Goal: Task Accomplishment & Management: Complete application form

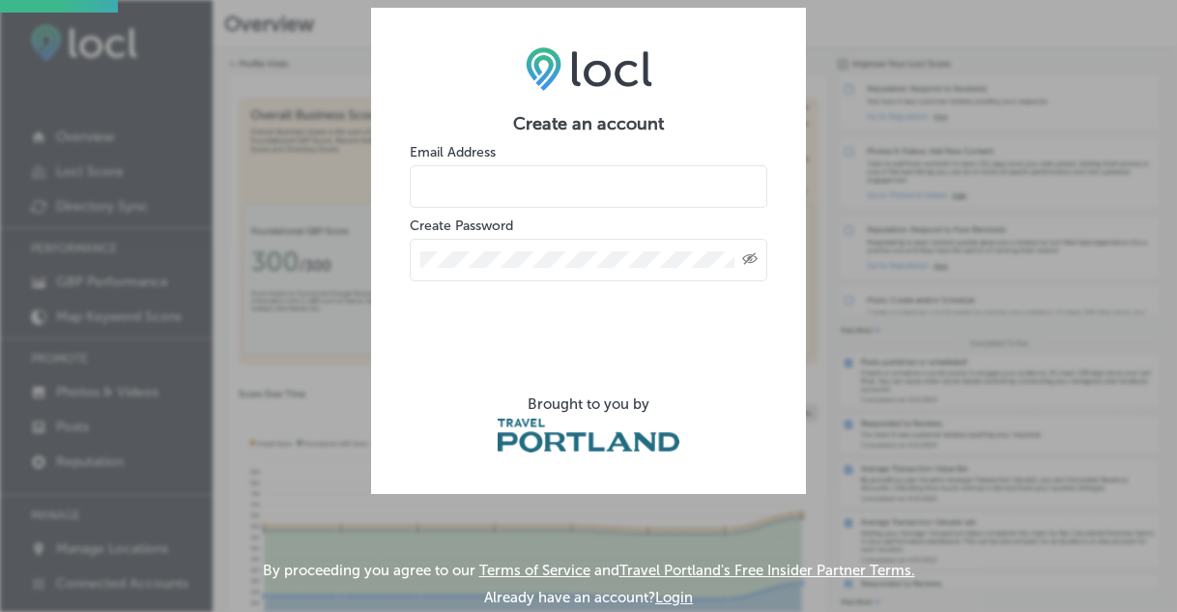
click at [592, 179] on input "email" at bounding box center [589, 186] width 358 height 43
type input "contact@bakerbuilding.org"
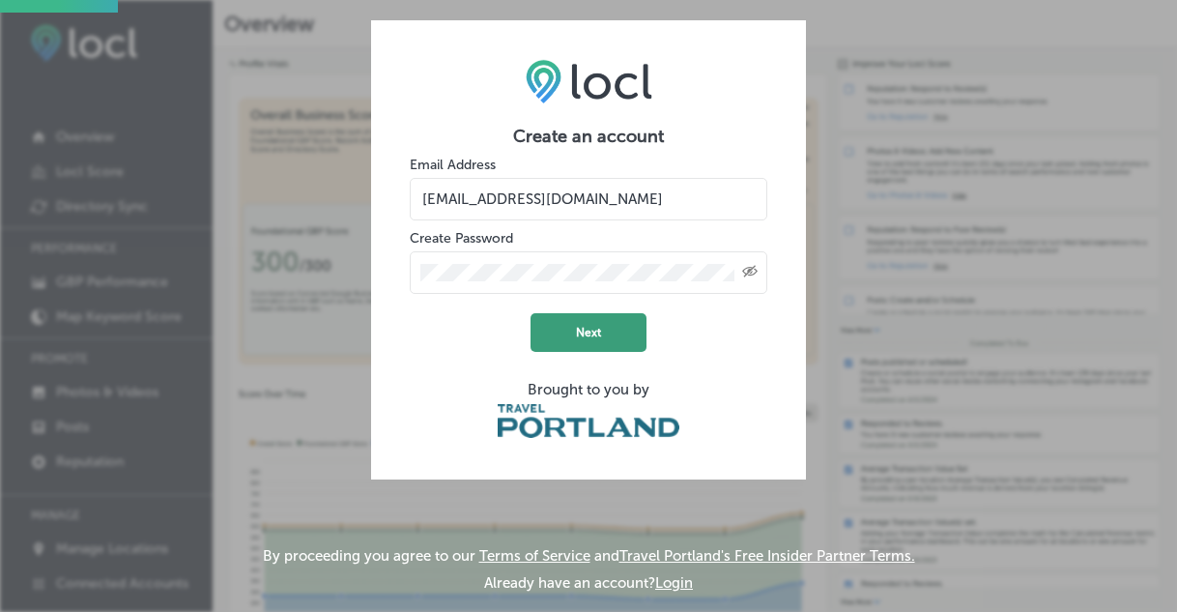
click at [597, 324] on button "Next" at bounding box center [589, 332] width 116 height 39
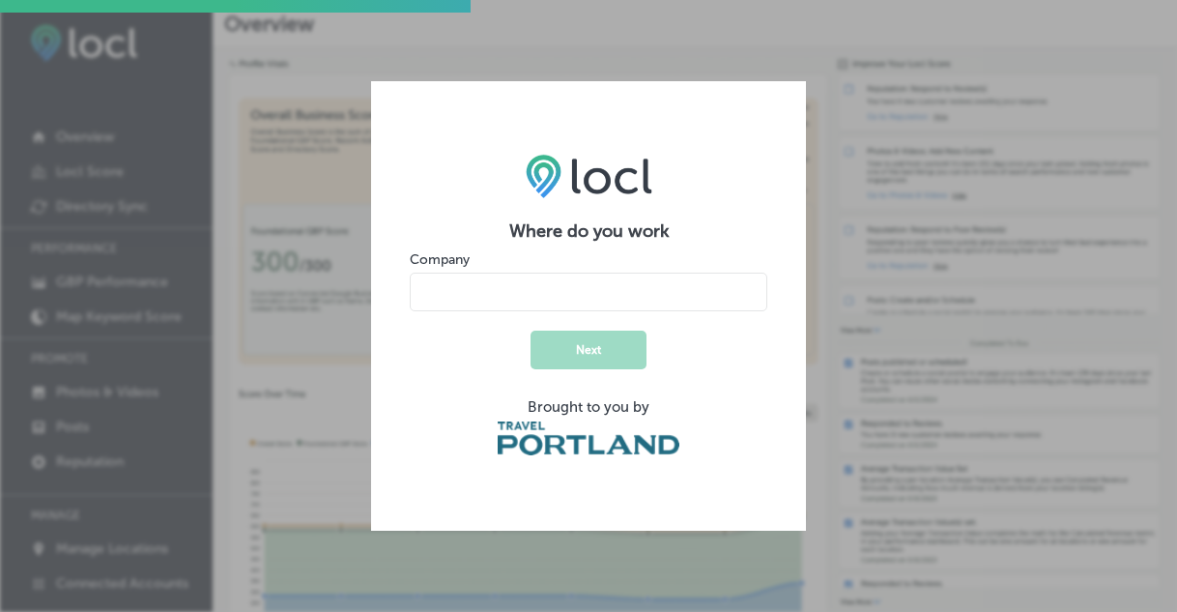
click at [604, 299] on input "name" at bounding box center [589, 292] width 358 height 39
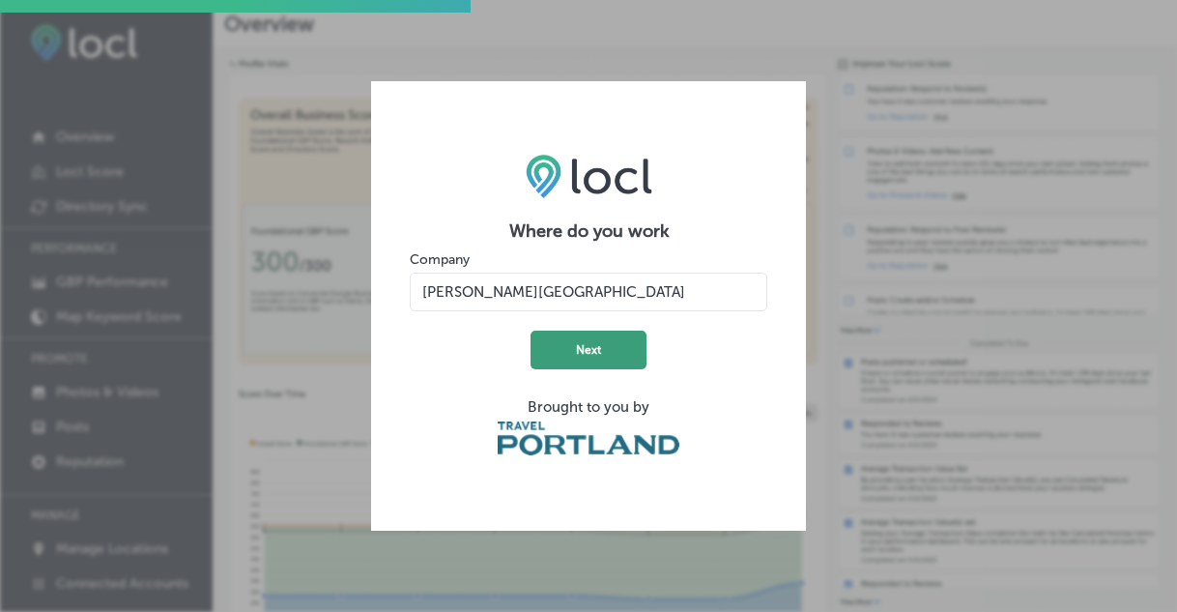
type input "[PERSON_NAME][GEOGRAPHIC_DATA]"
click at [593, 340] on button "Next" at bounding box center [589, 350] width 116 height 39
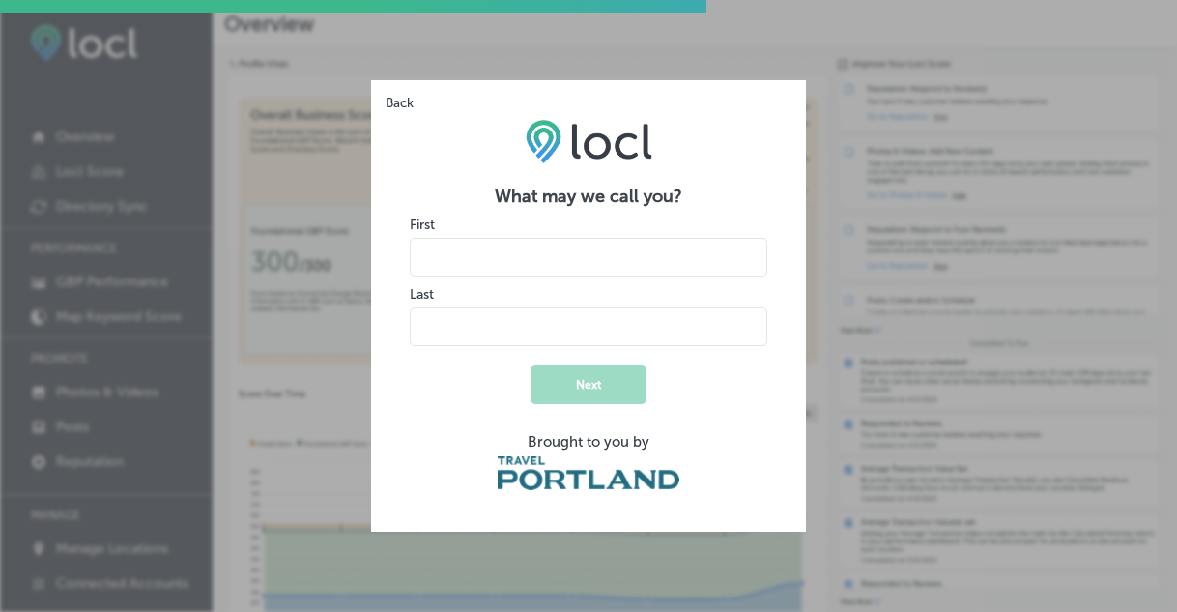
click at [576, 254] on input "name" at bounding box center [589, 257] width 358 height 39
type input "Jen"
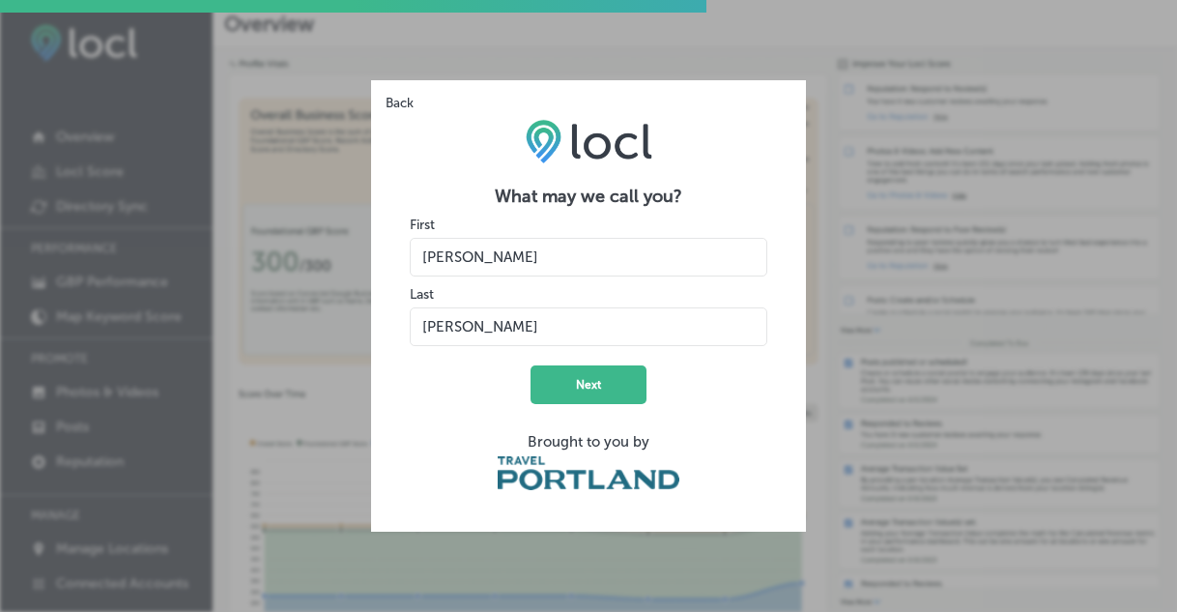
type input "Pendergrass"
click at [442, 450] on div "Brought to you by" at bounding box center [589, 463] width 358 height 60
click at [607, 376] on button "Next" at bounding box center [589, 384] width 116 height 39
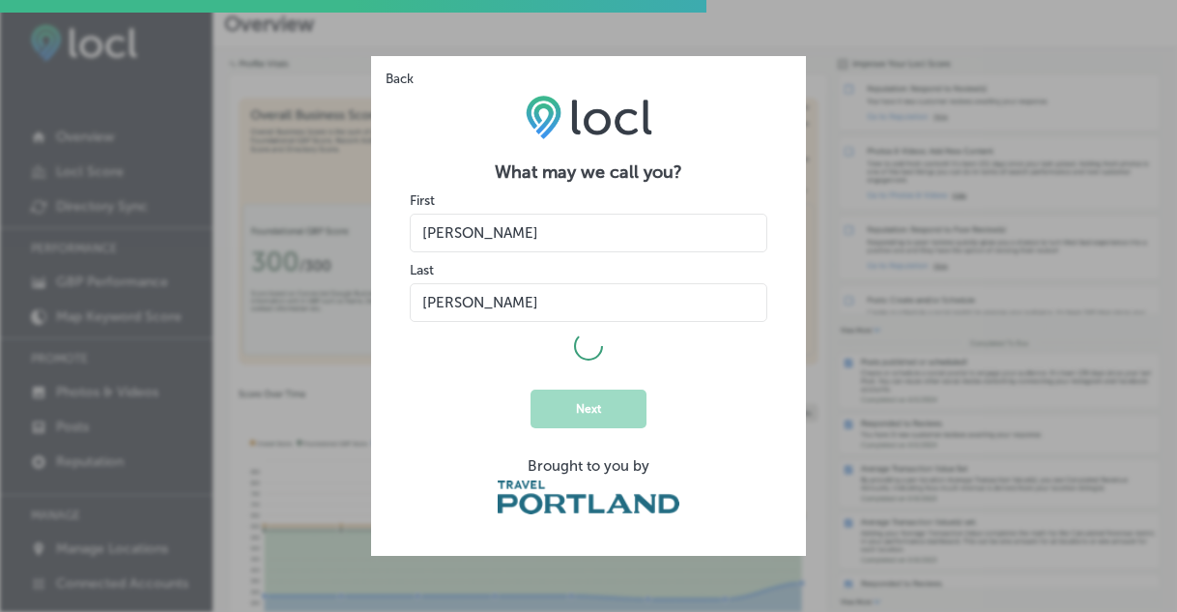
select select "US"
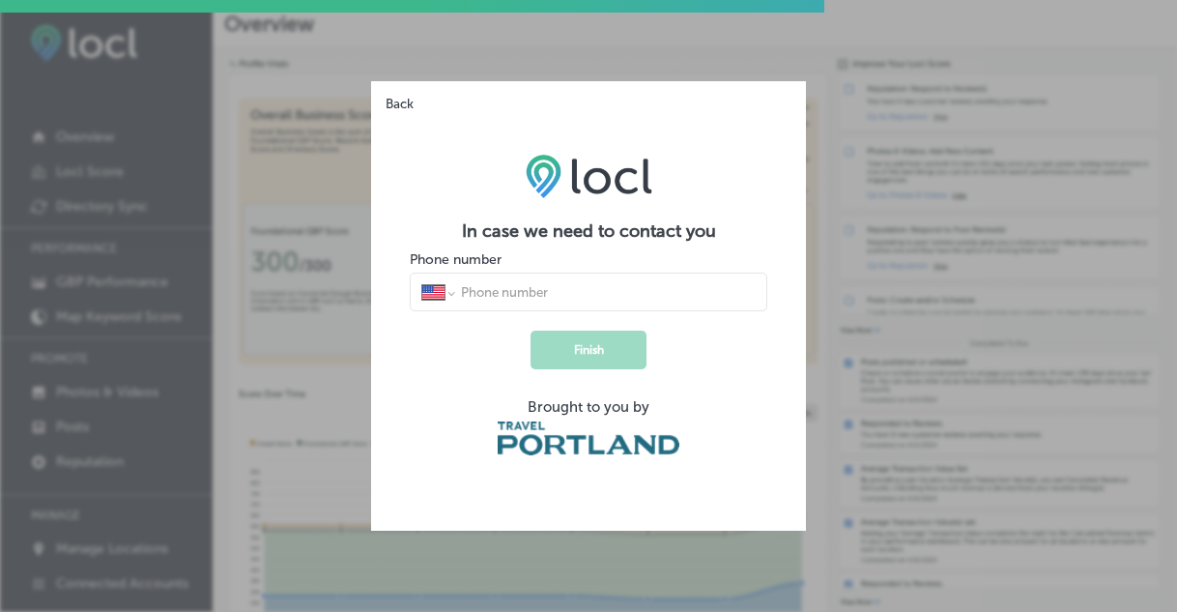
click at [572, 291] on input "tel" at bounding box center [607, 291] width 297 height 17
type input "(503) 482-2008"
click at [593, 349] on button "Finish" at bounding box center [589, 350] width 116 height 39
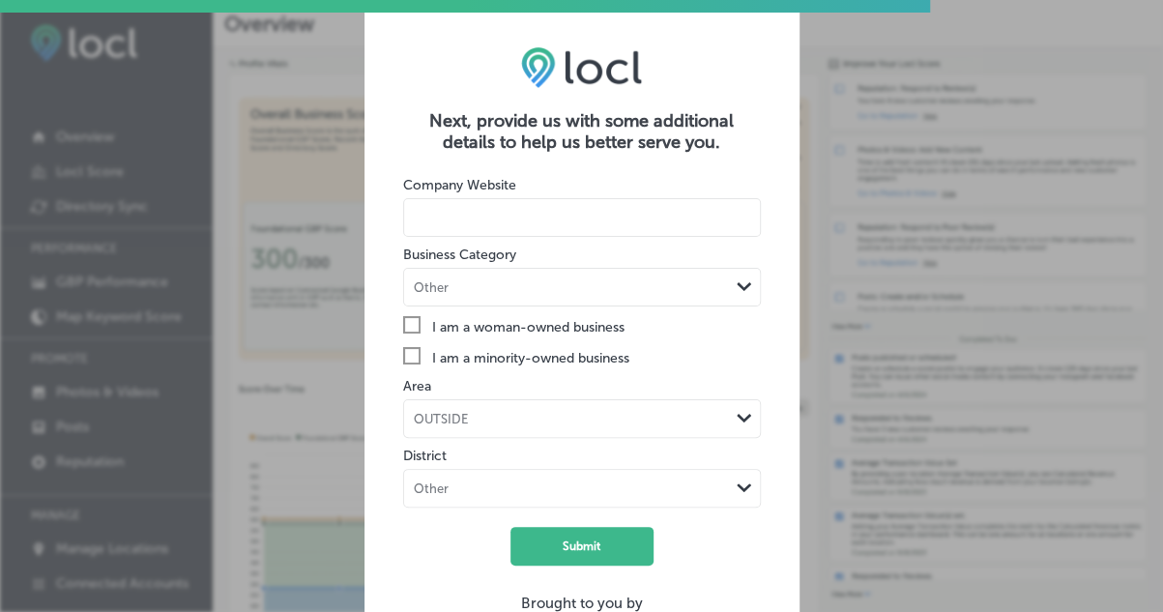
click at [570, 202] on input at bounding box center [582, 217] width 358 height 39
type input "www.bakerbuilding.org"
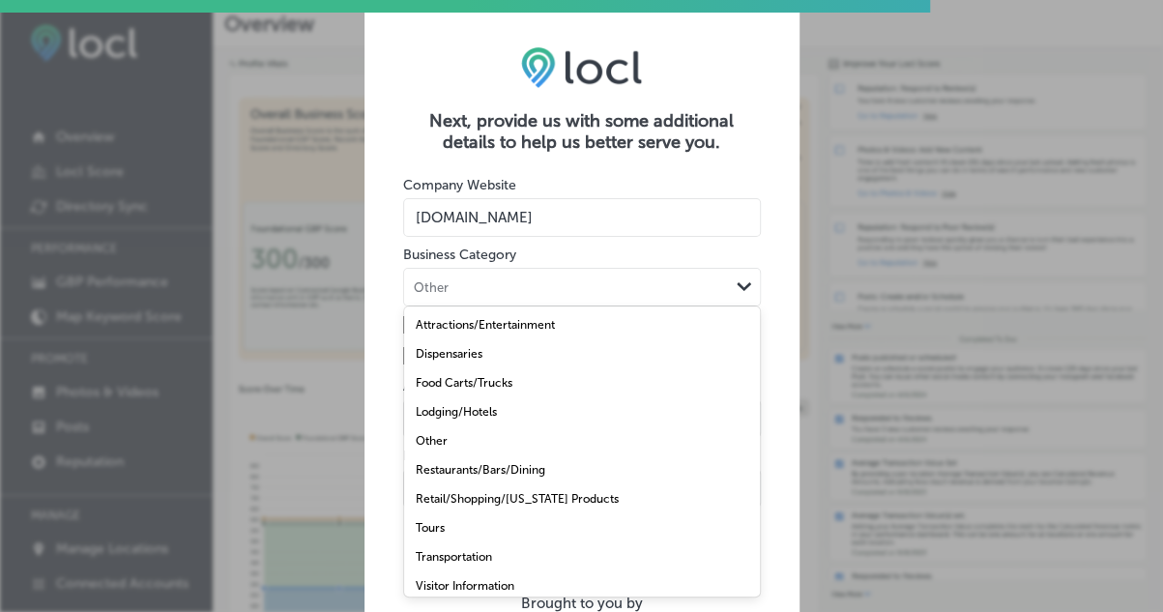
click at [617, 284] on div "Other" at bounding box center [566, 287] width 325 height 18
click at [514, 436] on div "Other" at bounding box center [582, 440] width 356 height 29
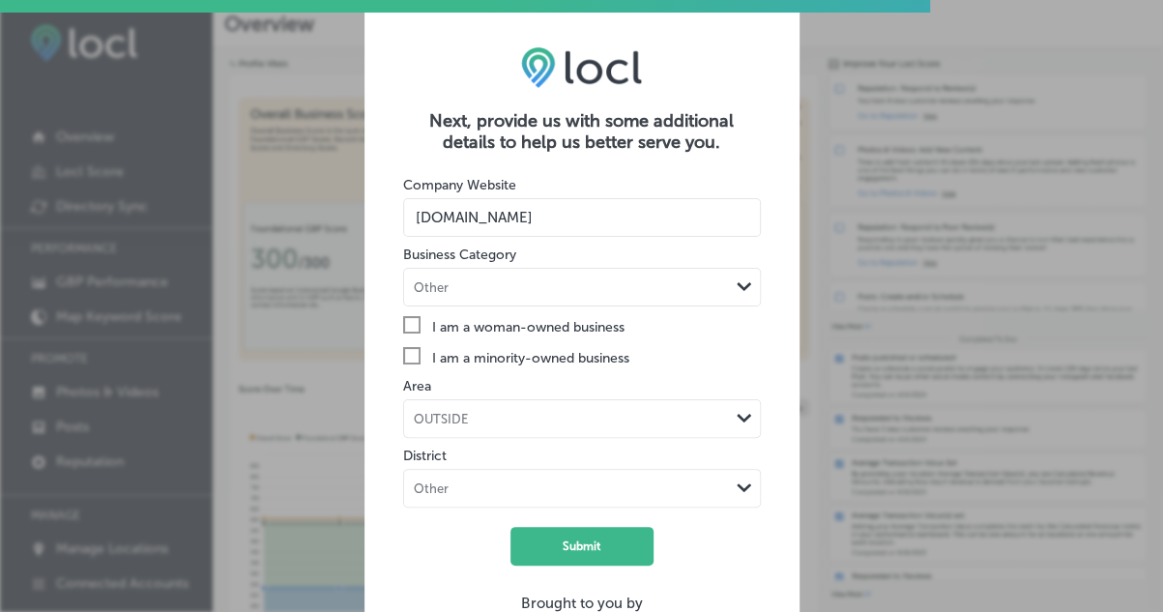
click at [536, 318] on label "Check Created with Sketch. I am a woman-owned business" at bounding box center [582, 326] width 358 height 21
click at [0, 0] on input "Check Created with Sketch. I am a woman-owned business" at bounding box center [0, 0] width 0 height 0
click at [541, 403] on div "OUTSIDE Path Created with Sketch." at bounding box center [582, 418] width 358 height 39
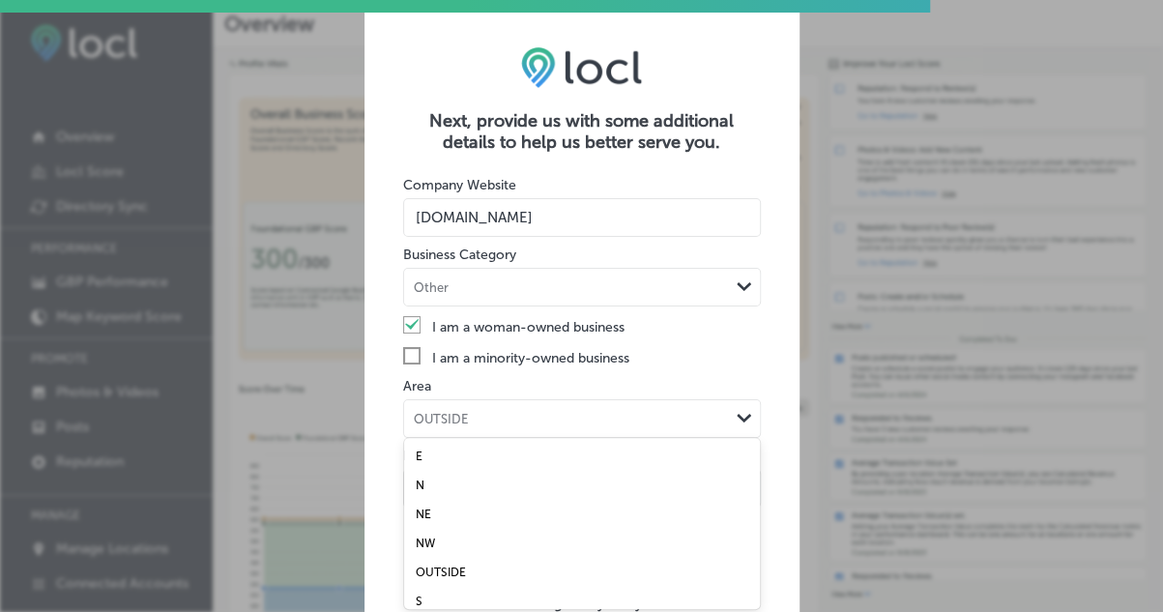
scroll to position [91, 0]
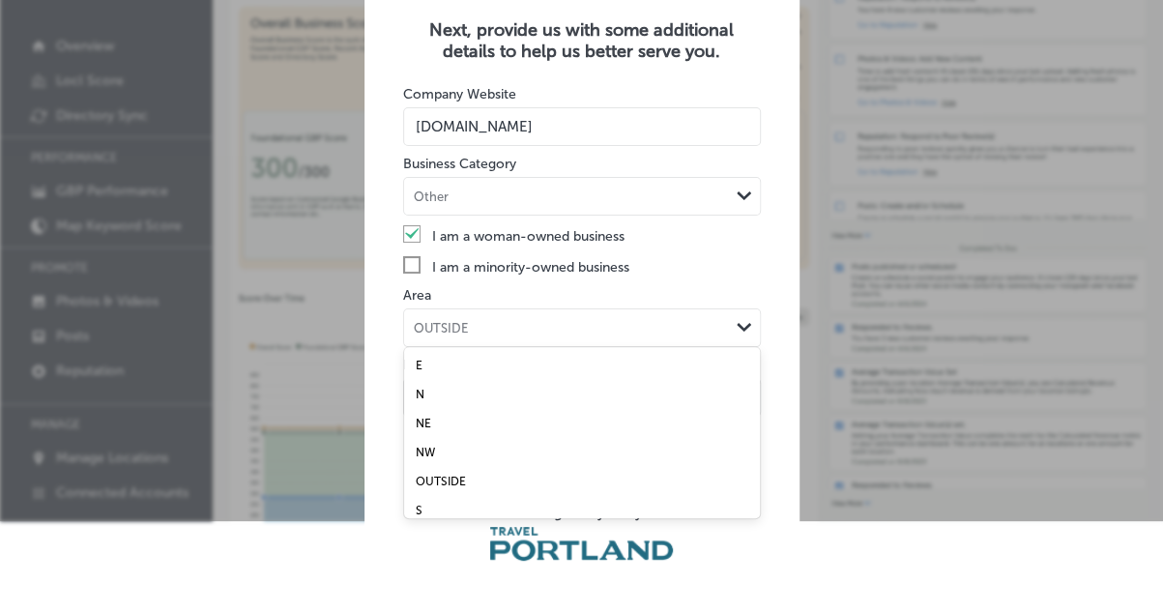
click at [518, 385] on div "N" at bounding box center [582, 394] width 356 height 29
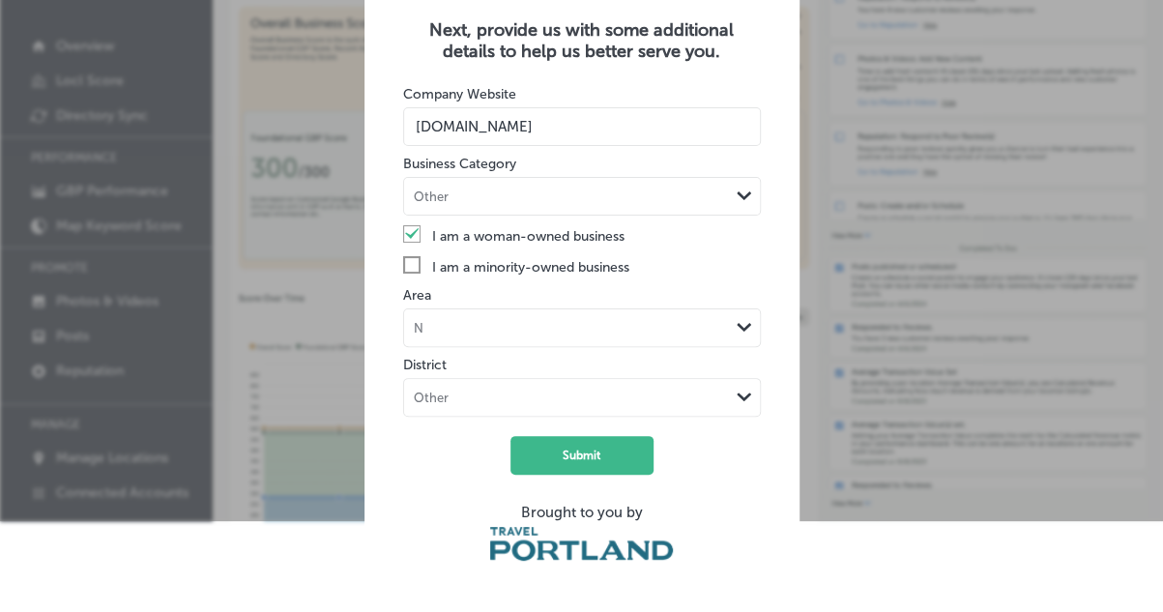
click at [520, 393] on div "Other Path Created with Sketch." at bounding box center [582, 397] width 358 height 39
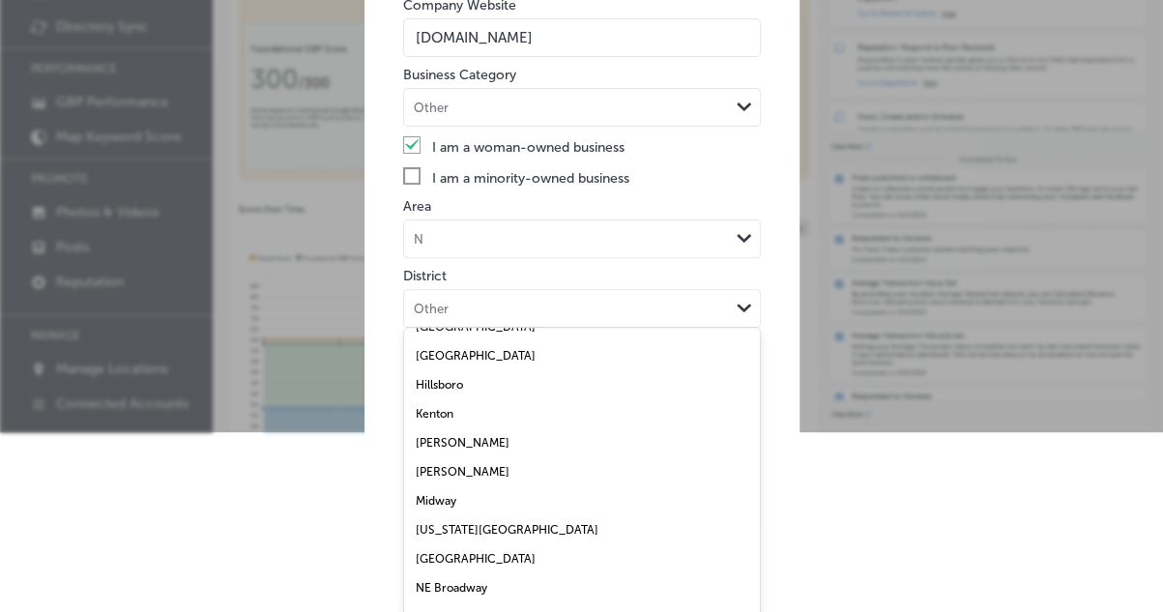
scroll to position [580, 0]
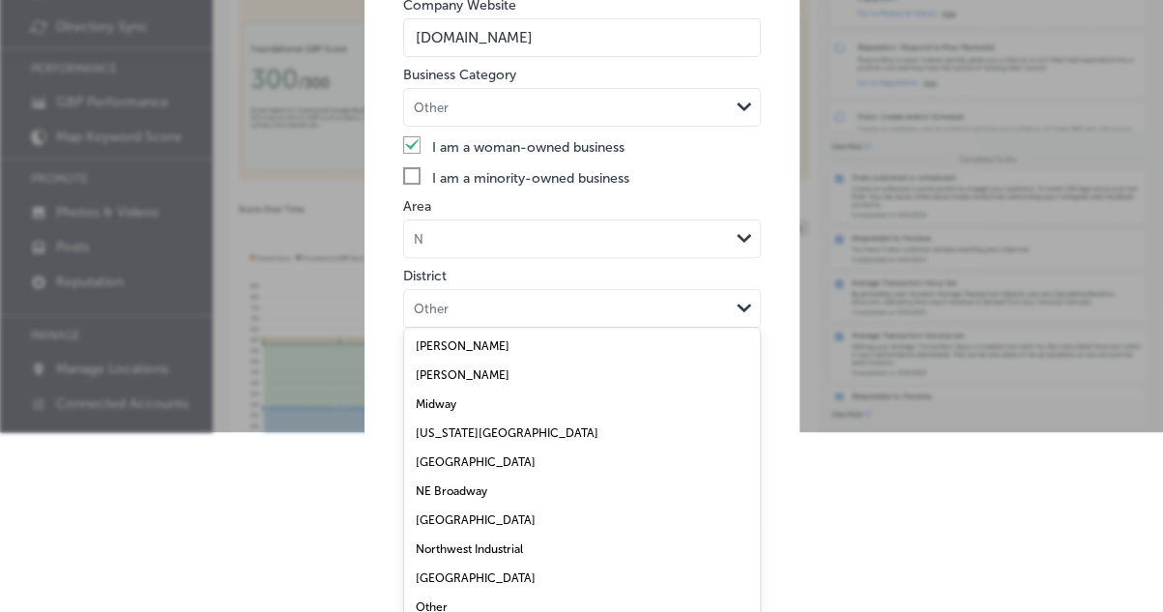
click at [528, 445] on div "Mississippi District" at bounding box center [582, 432] width 356 height 29
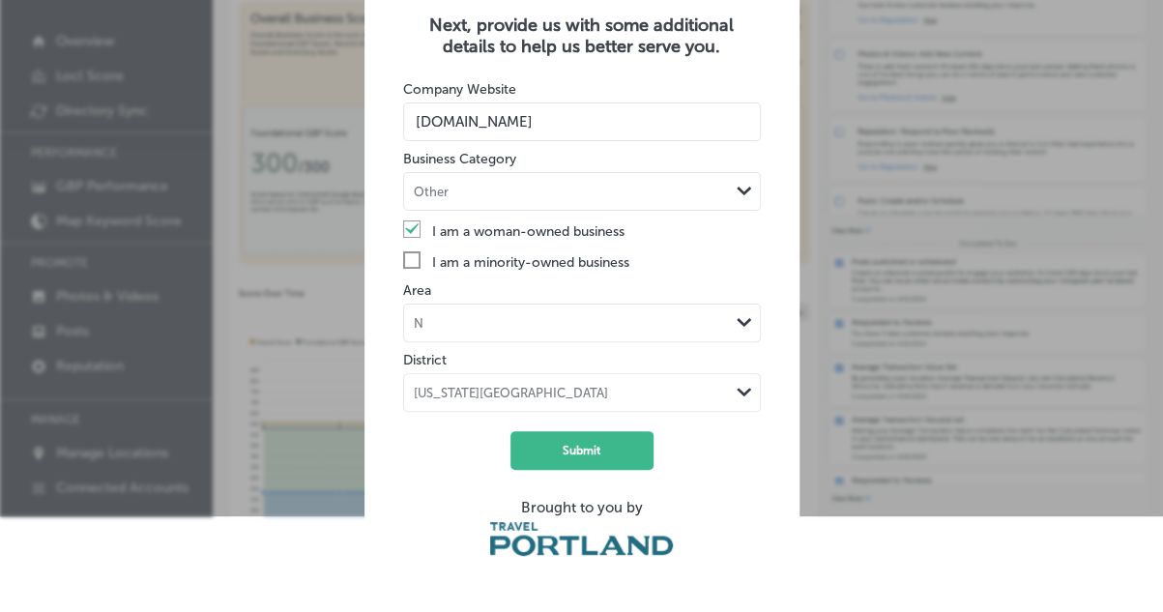
scroll to position [91, 0]
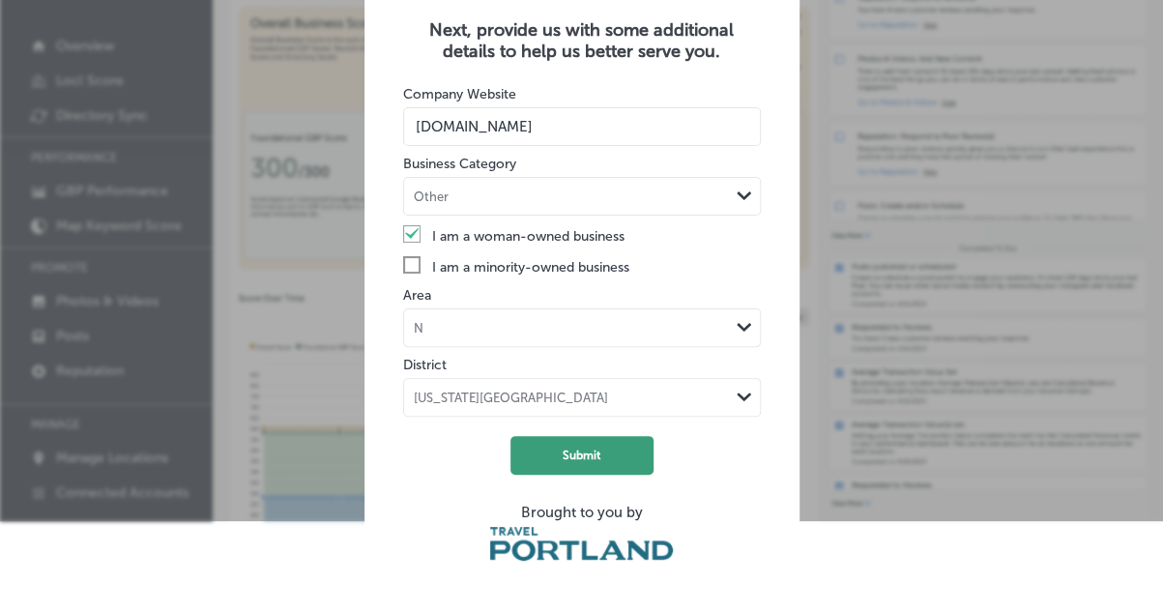
click at [589, 450] on button "Submit" at bounding box center [581, 455] width 143 height 39
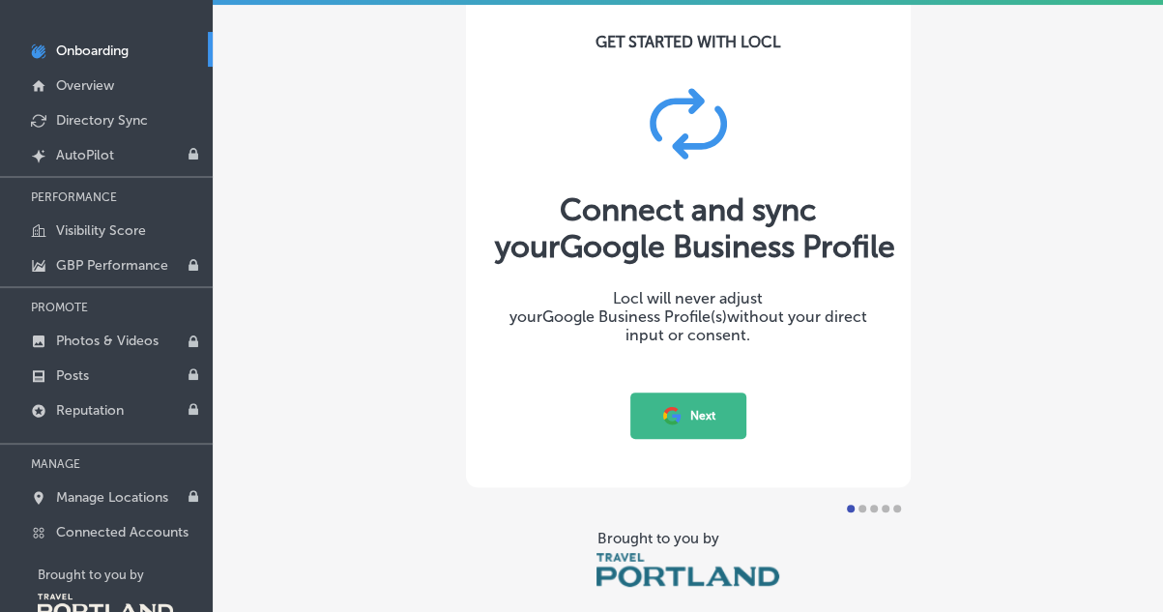
click at [690, 396] on button "Next" at bounding box center [688, 415] width 116 height 46
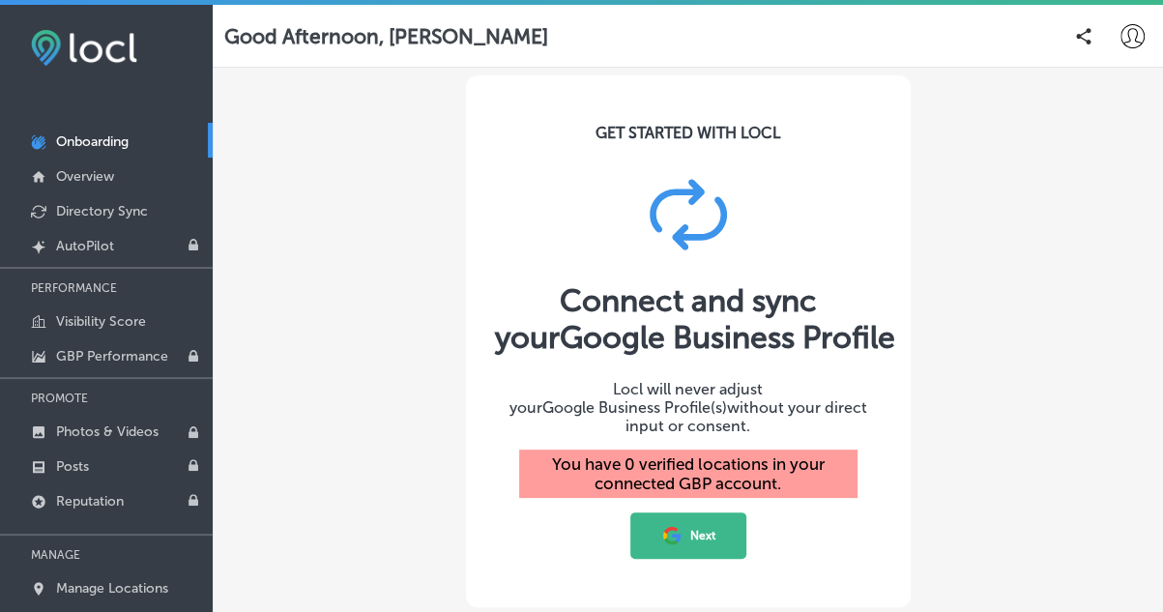
scroll to position [45, 0]
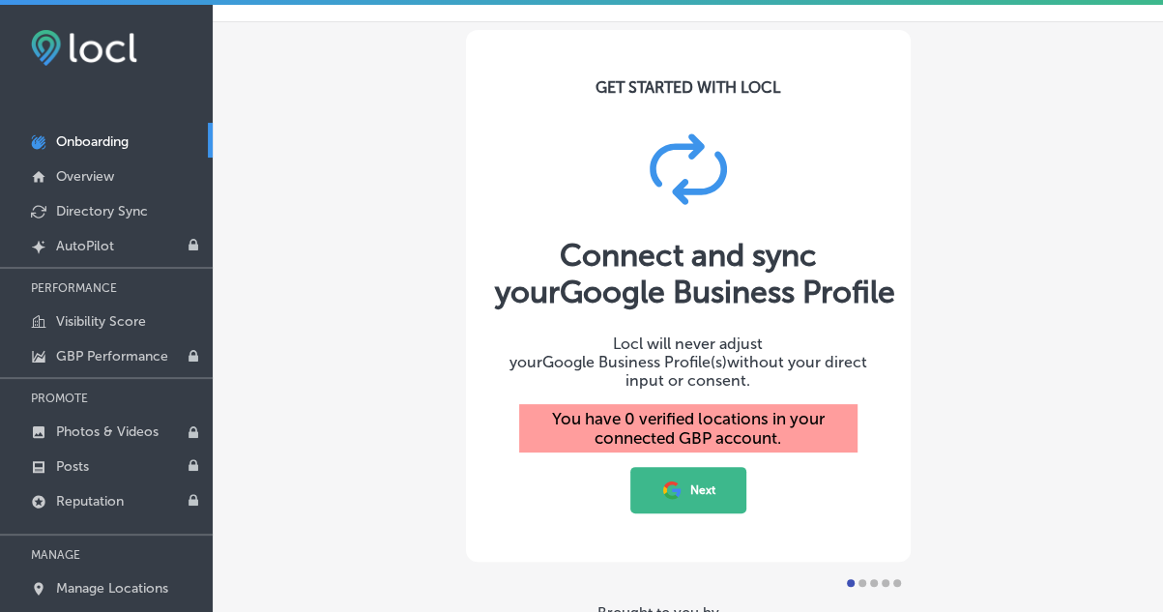
click at [672, 479] on icon at bounding box center [671, 489] width 21 height 21
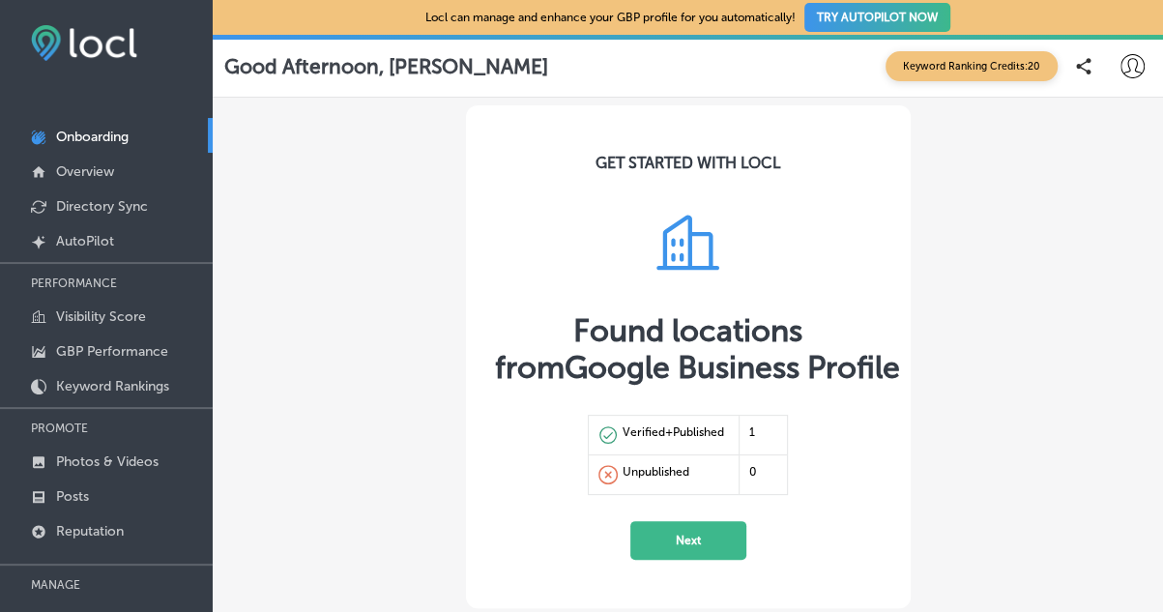
click at [675, 538] on button "Next" at bounding box center [688, 540] width 116 height 39
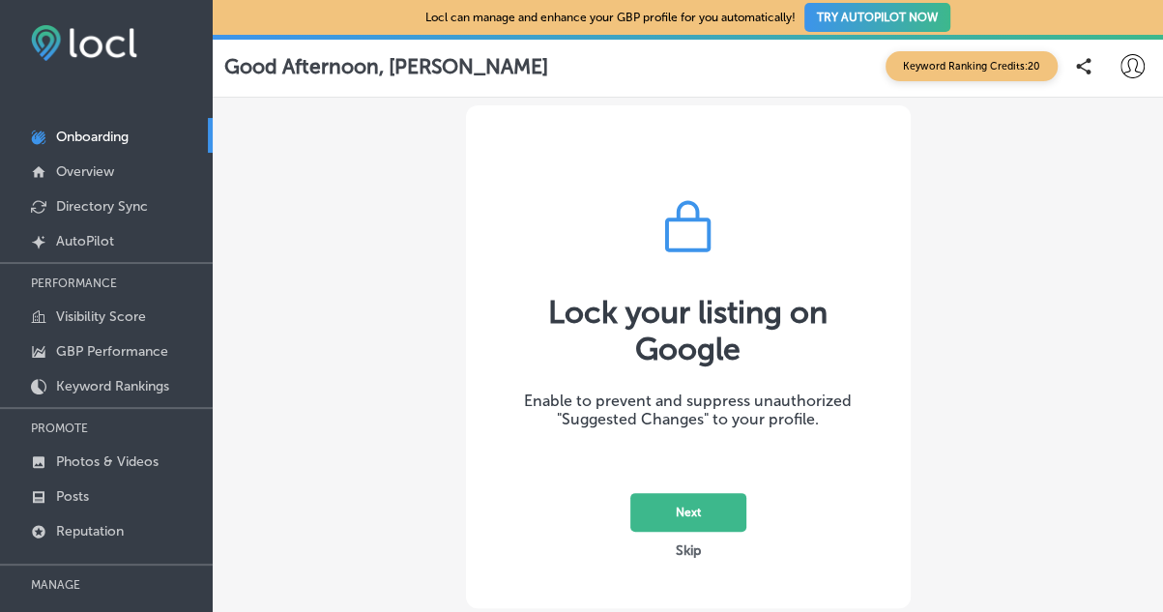
click at [688, 507] on button "Next" at bounding box center [688, 512] width 116 height 39
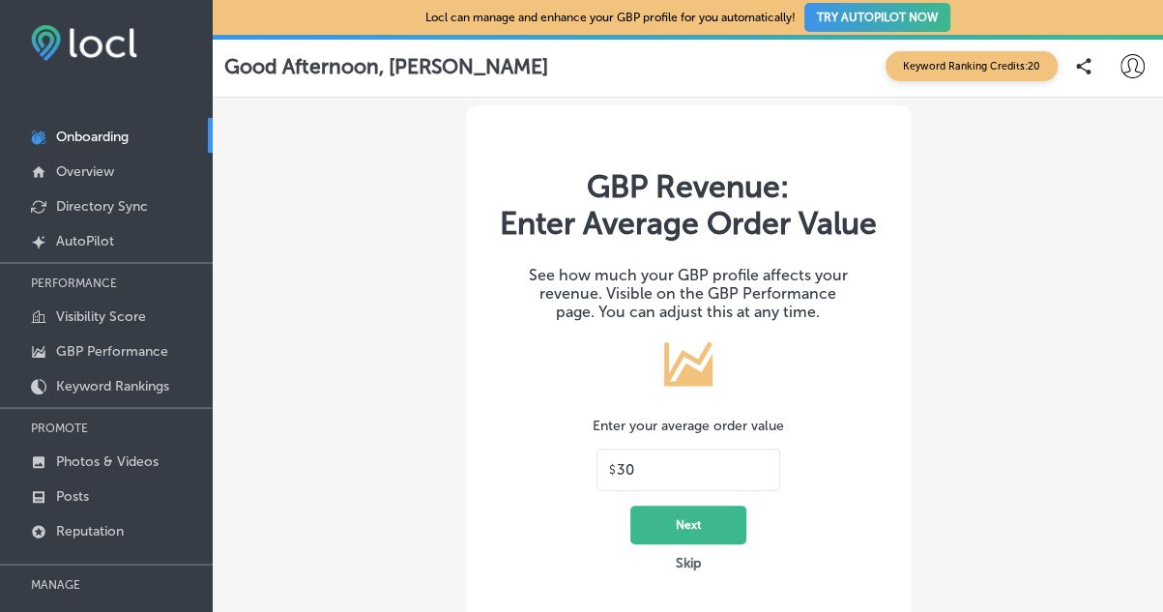
drag, startPoint x: 663, startPoint y: 469, endPoint x: 591, endPoint y: 471, distance: 71.5
click at [596, 471] on div "$ 30" at bounding box center [688, 469] width 184 height 43
type input "2000"
click at [676, 525] on button "Next" at bounding box center [688, 524] width 116 height 39
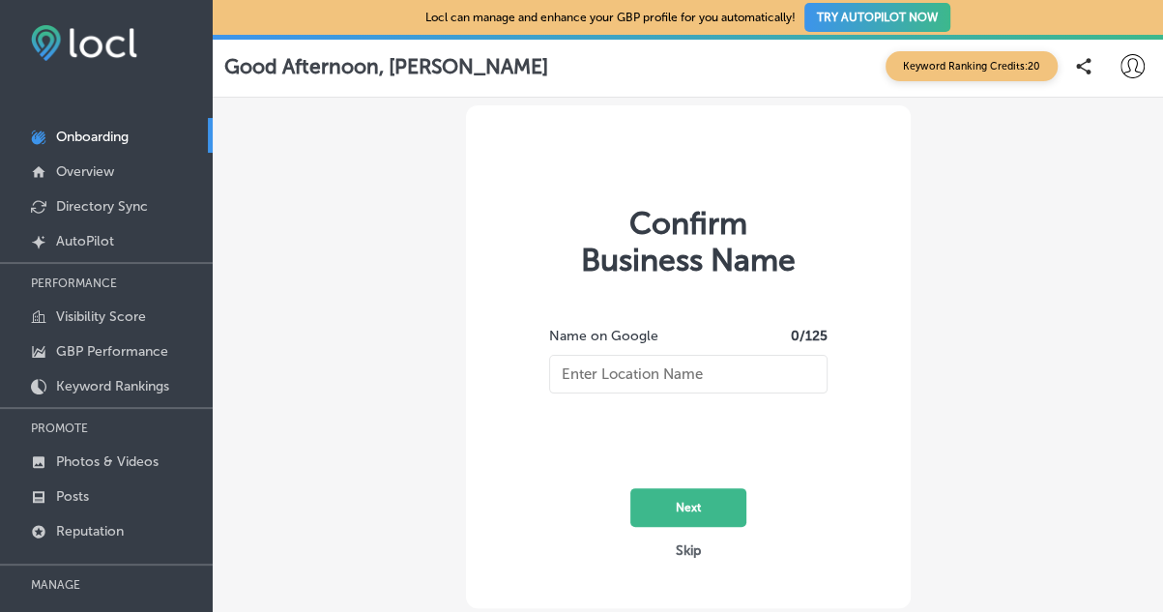
type input "Baker Building"
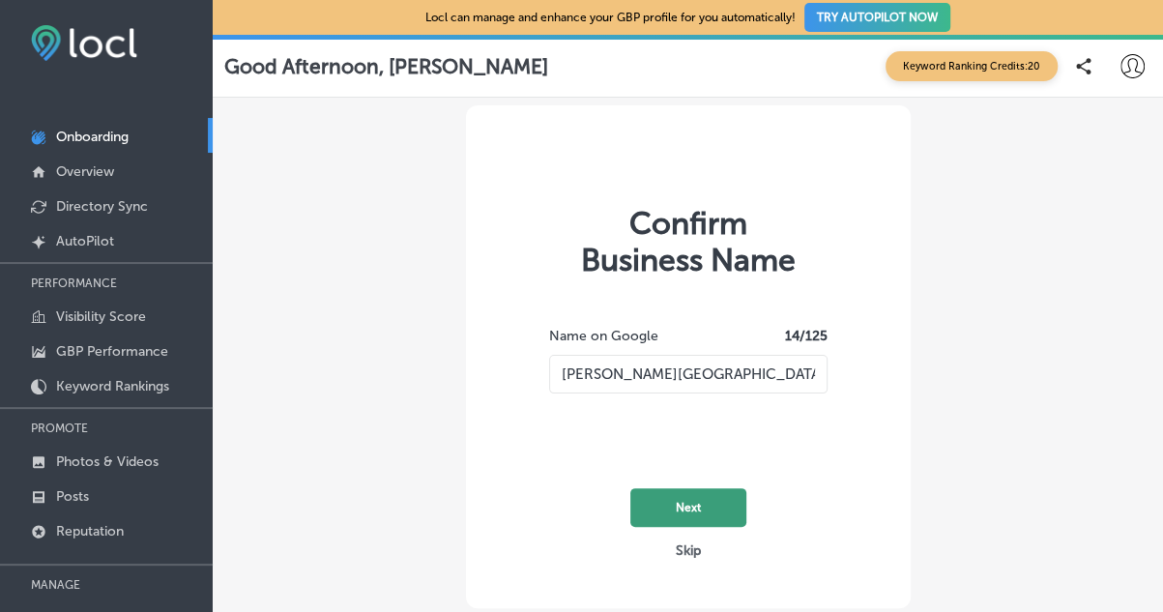
click at [677, 503] on button "Next" at bounding box center [688, 507] width 116 height 39
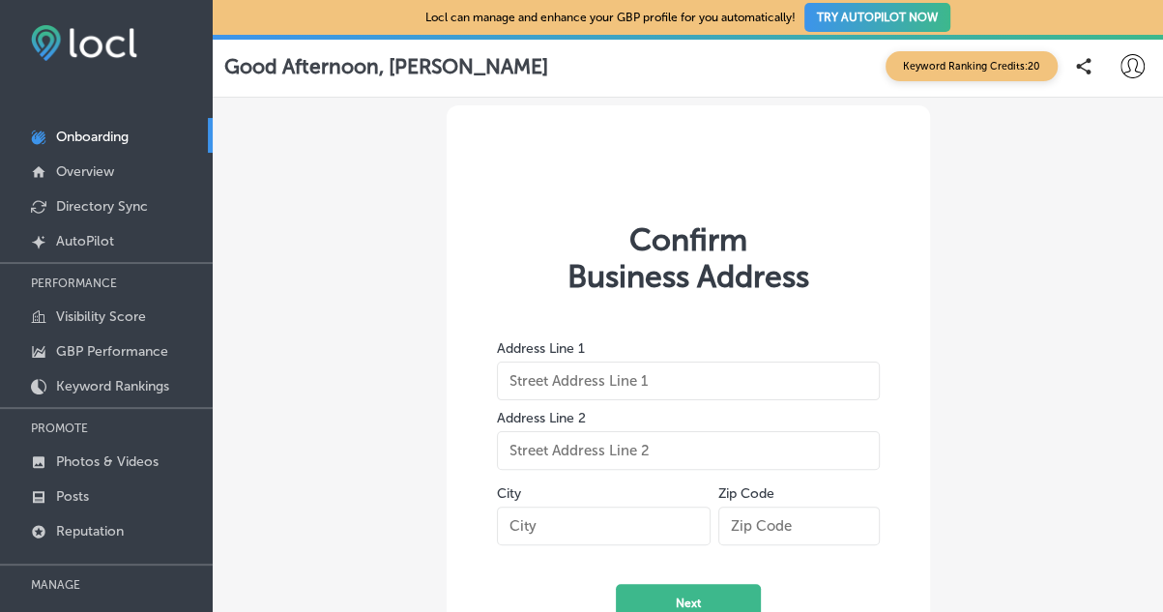
type input "5511 North Albina Avenue"
type input "Portland"
type input "97217"
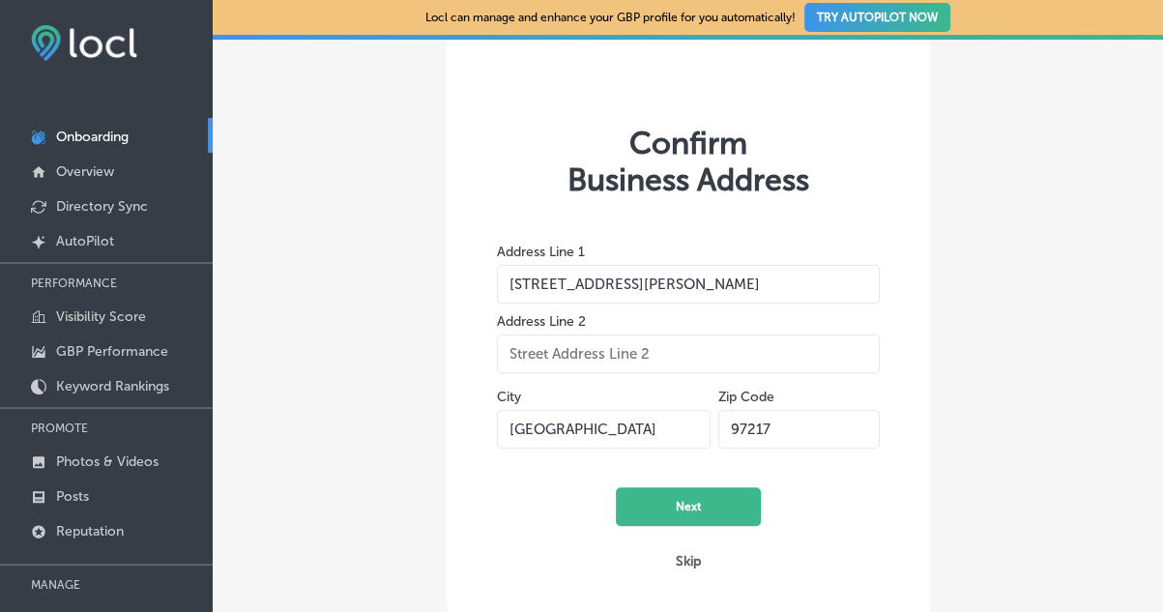
scroll to position [114, 0]
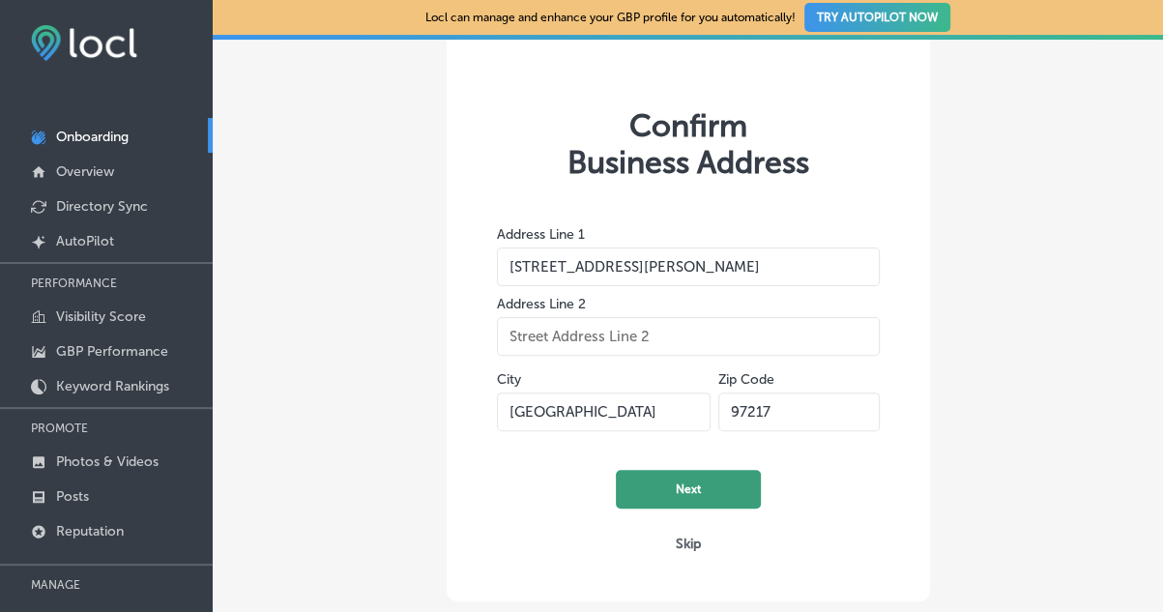
click at [684, 483] on button "Next" at bounding box center [688, 489] width 145 height 39
select select "US"
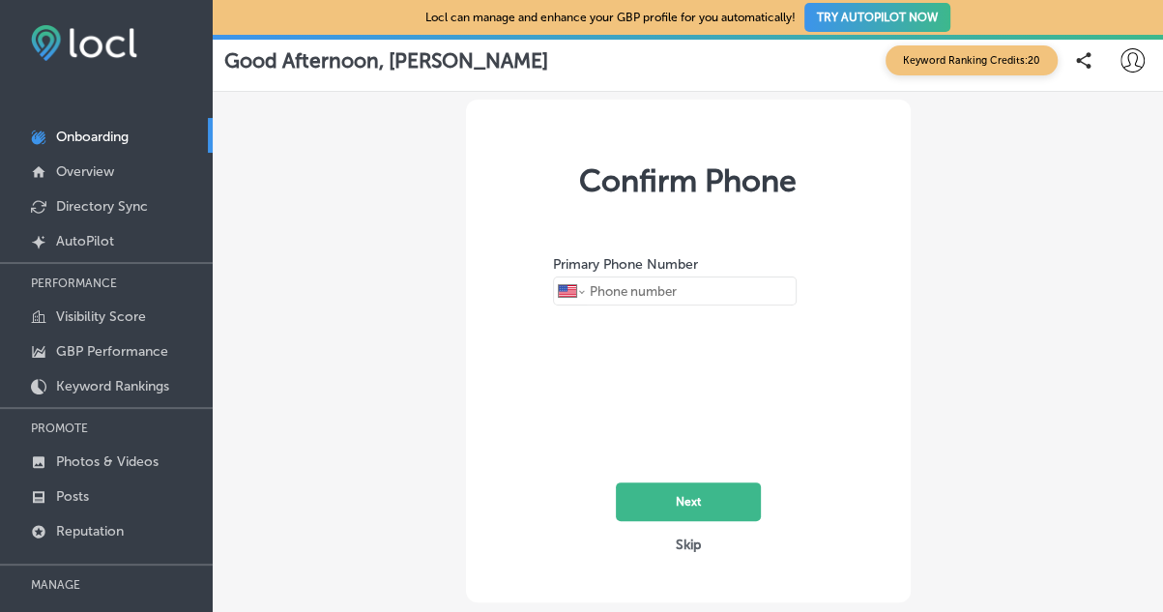
scroll to position [8, 0]
type input "+1 503 482 2008"
click at [684, 483] on button "Next" at bounding box center [688, 501] width 145 height 39
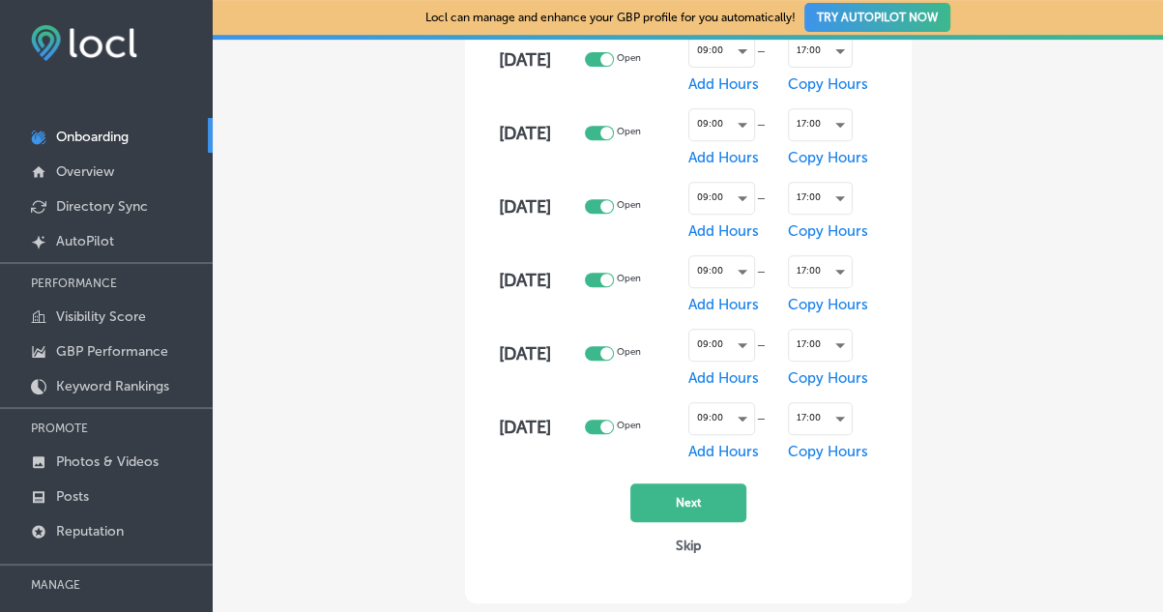
scroll to position [348, 0]
click at [679, 508] on button "Next" at bounding box center [688, 501] width 116 height 39
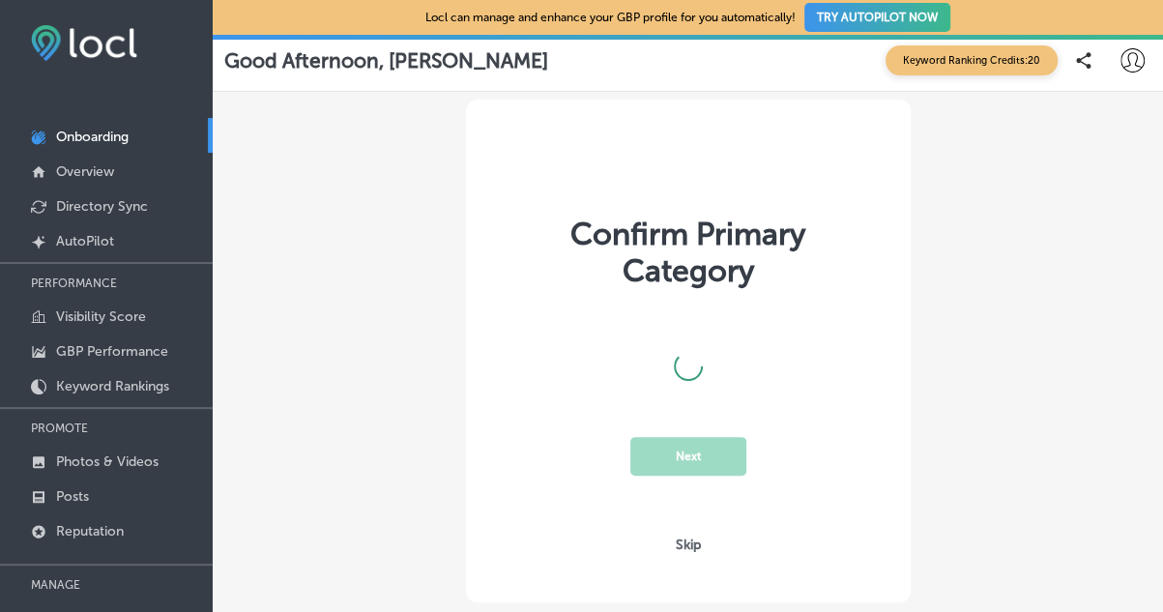
scroll to position [10, 0]
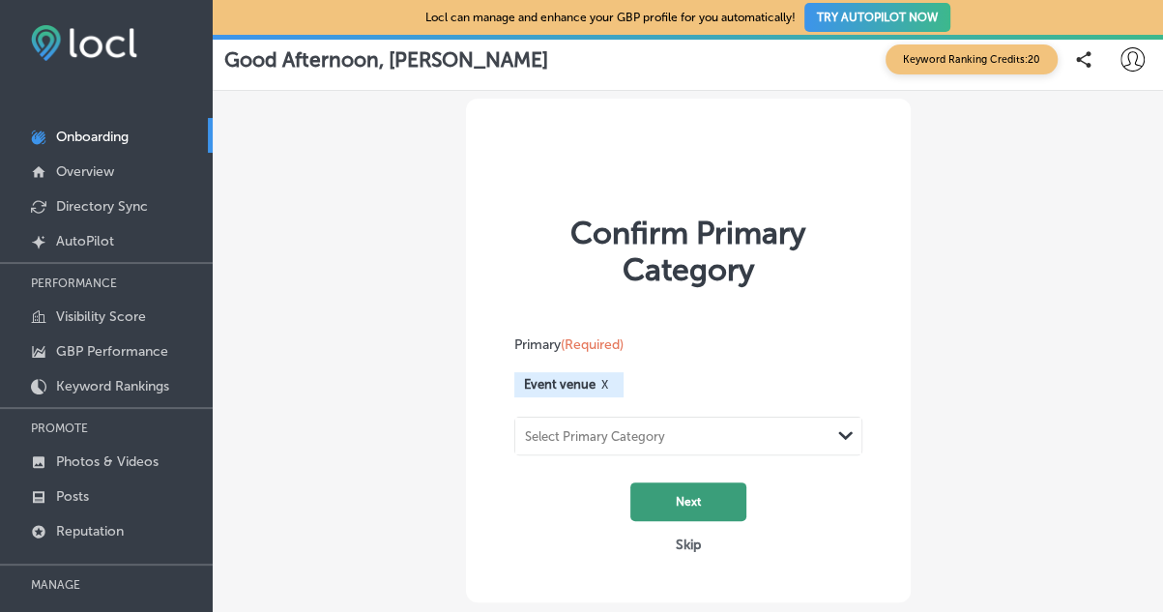
click at [685, 492] on button "Next" at bounding box center [688, 501] width 116 height 39
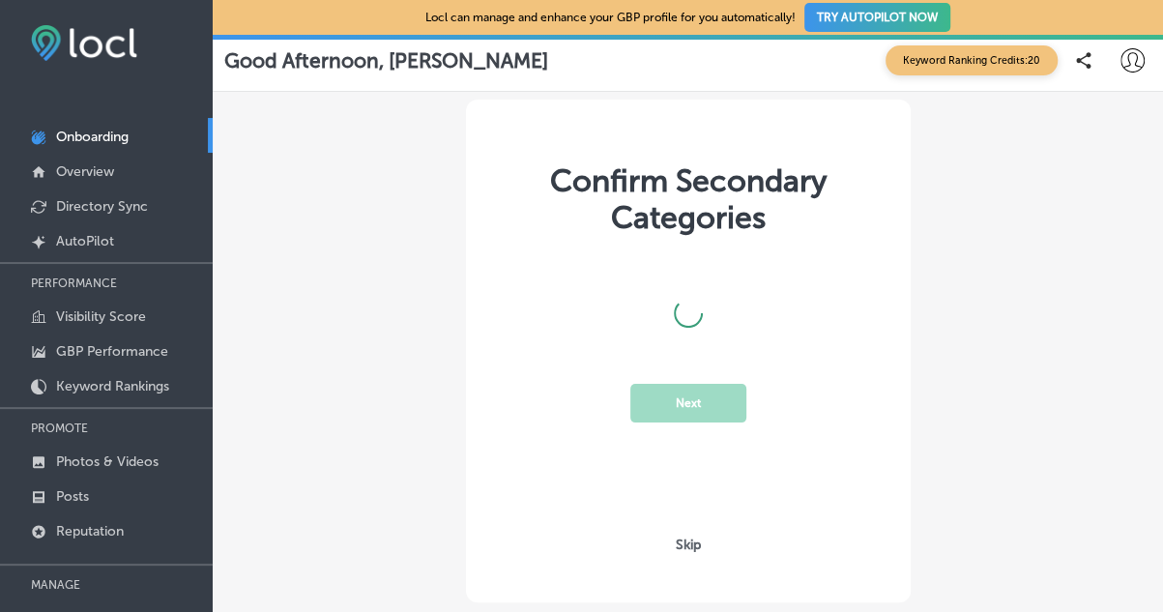
scroll to position [8, 0]
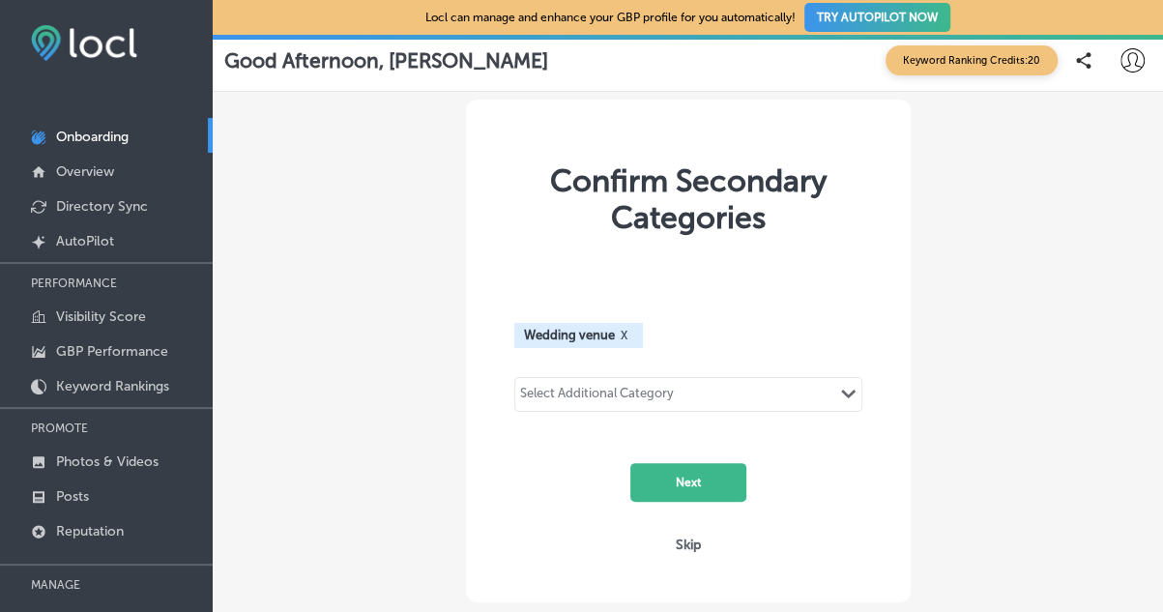
click at [747, 393] on div "Select Additional Category Path Created with Sketch." at bounding box center [688, 394] width 346 height 33
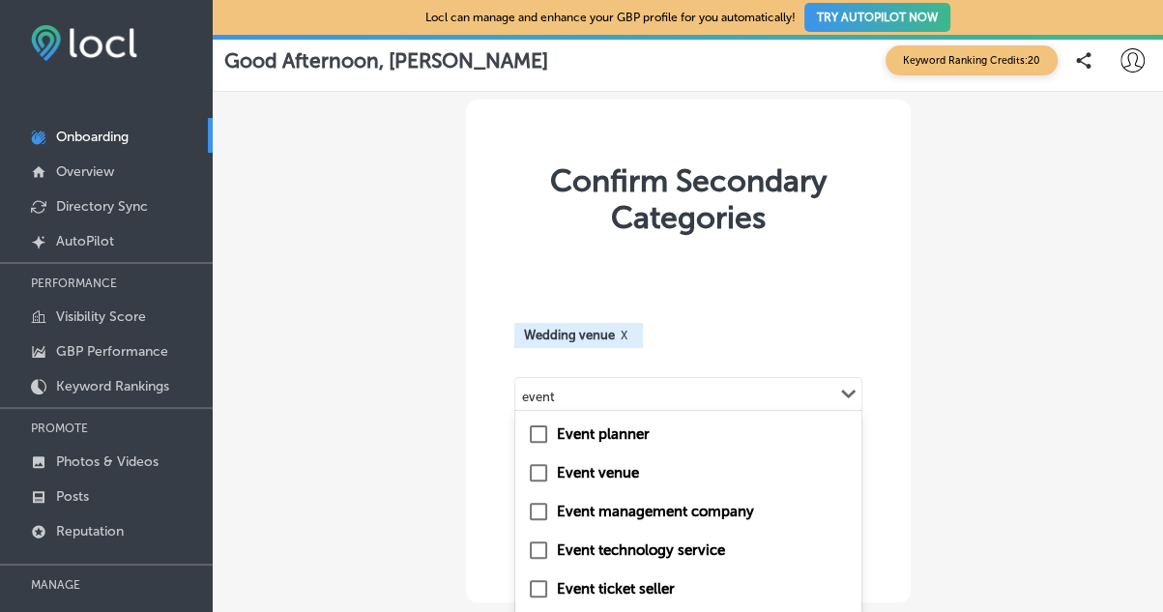
click at [632, 471] on div "Event venue" at bounding box center [688, 472] width 323 height 23
type input "event"
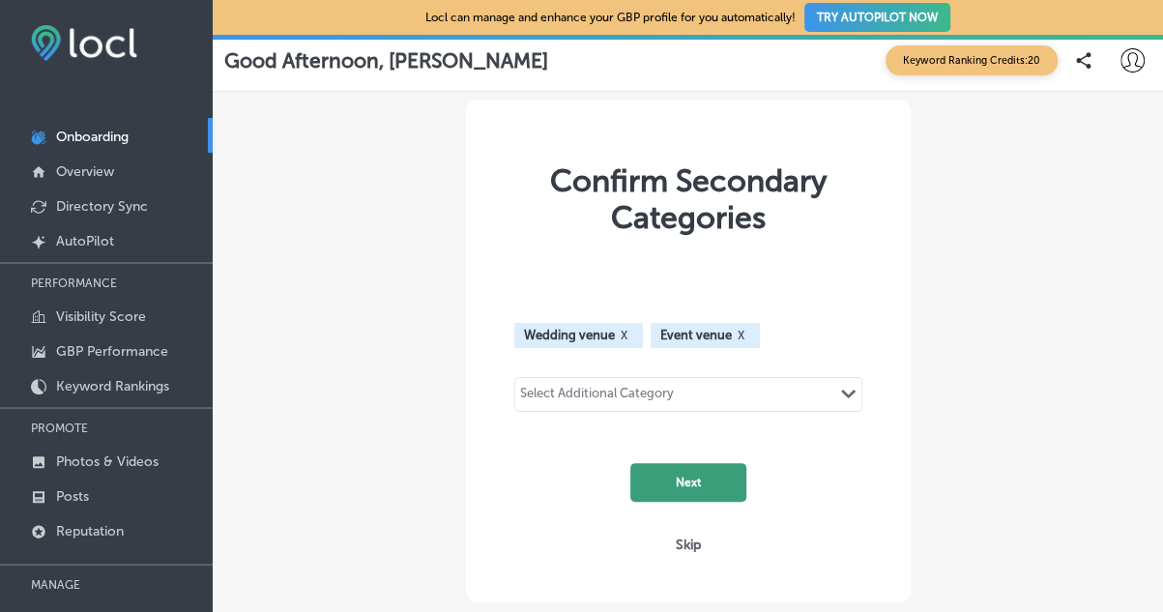
click at [684, 486] on button "Next" at bounding box center [688, 482] width 116 height 39
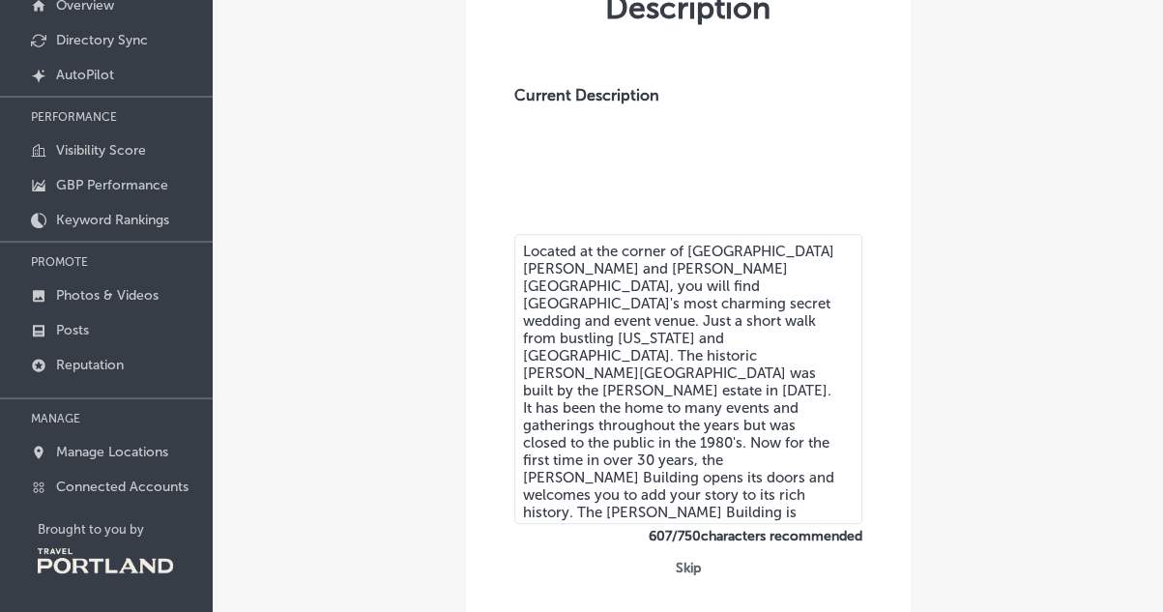
scroll to position [46, 0]
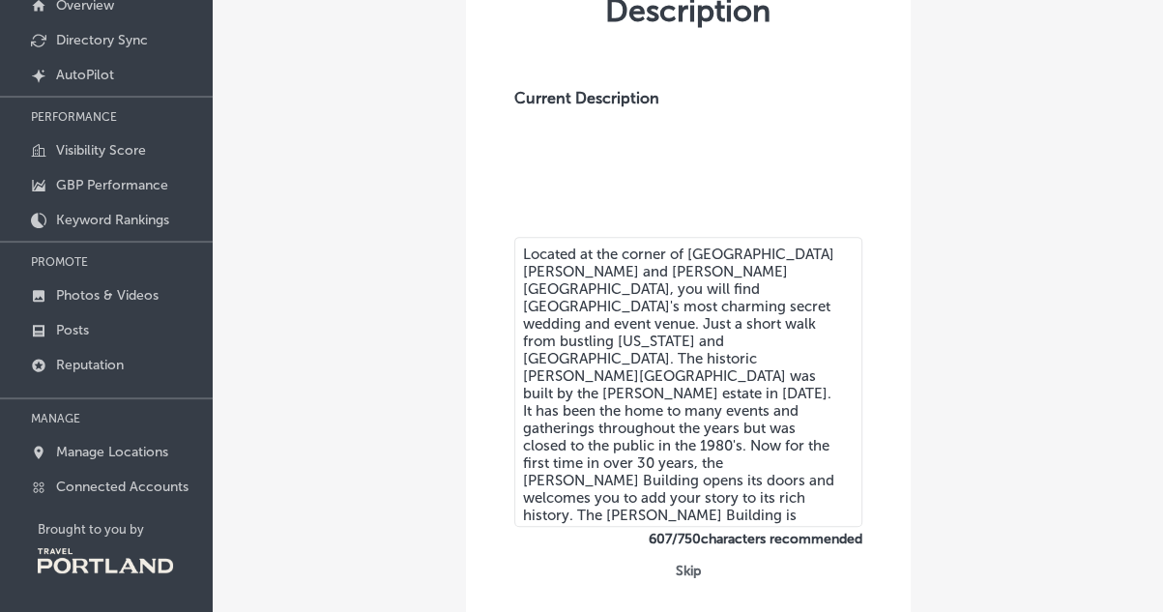
click at [778, 461] on textarea "Located at the corner of North Albina and Killingsworth Street, you will find N…" at bounding box center [688, 382] width 348 height 290
click at [632, 419] on textarea "Located at the corner of North Albina and Killingsworth Street, you will find N…" at bounding box center [688, 382] width 348 height 290
click at [676, 486] on textarea "Located at the corner of North Albina and Killingsworth Street, you will find N…" at bounding box center [688, 382] width 348 height 290
drag, startPoint x: 690, startPoint y: 286, endPoint x: 736, endPoint y: 283, distance: 46.5
click at [736, 283] on textarea "Located at the corner of North Albina and Killingsworth Street, you will find N…" at bounding box center [688, 382] width 348 height 290
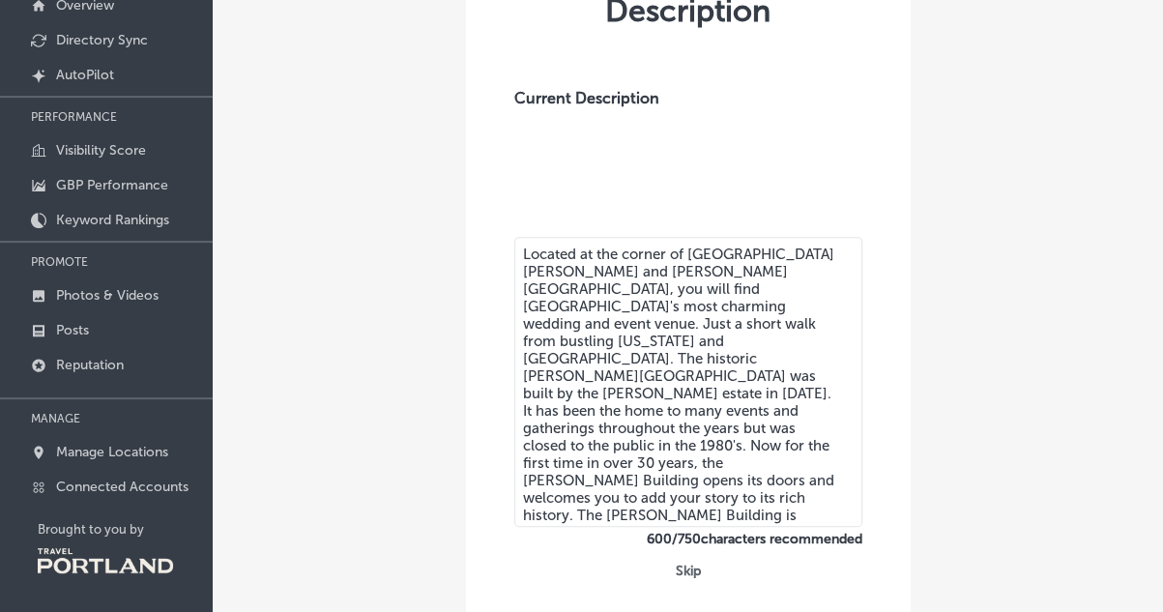
click at [541, 357] on textarea "Located at the corner of North Albina and Killingsworth Street, you will find N…" at bounding box center [688, 382] width 348 height 290
click at [698, 478] on textarea "Located at the corner of North Albina and Killingsworth Street, you will find N…" at bounding box center [688, 382] width 348 height 290
drag, startPoint x: 745, startPoint y: 462, endPoint x: 802, endPoint y: 460, distance: 57.0
click at [802, 460] on textarea "Located at the corner of North Albina and Killingsworth Street, you will find N…" at bounding box center [688, 382] width 348 height 290
click at [775, 483] on textarea "Located at the corner of North Albina and Killingsworth Street, you will find N…" at bounding box center [688, 382] width 348 height 290
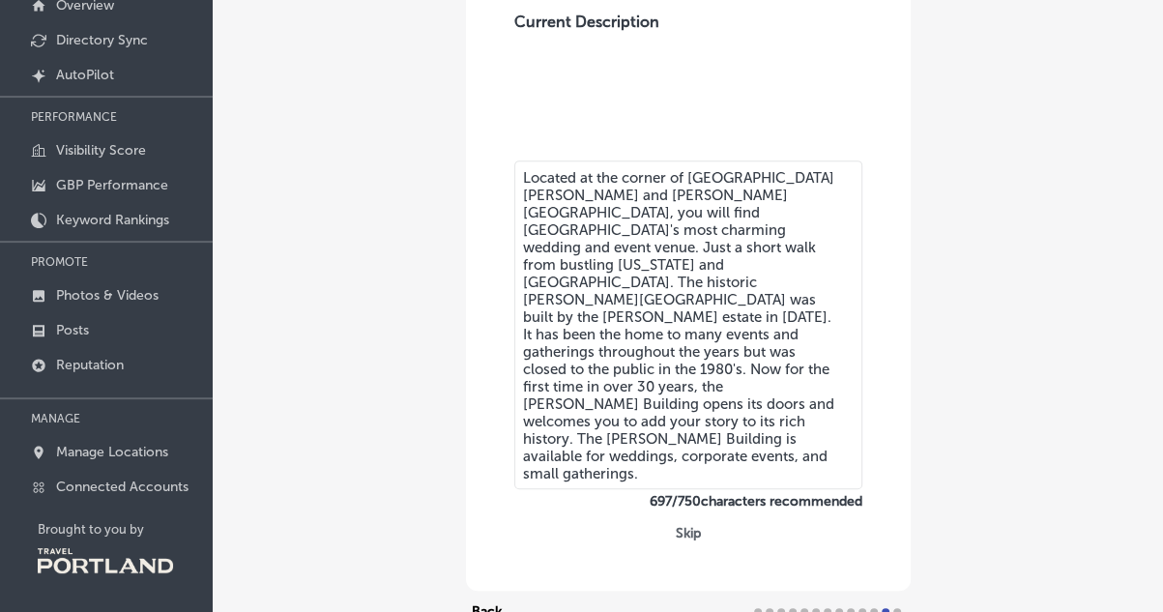
scroll to position [240, 0]
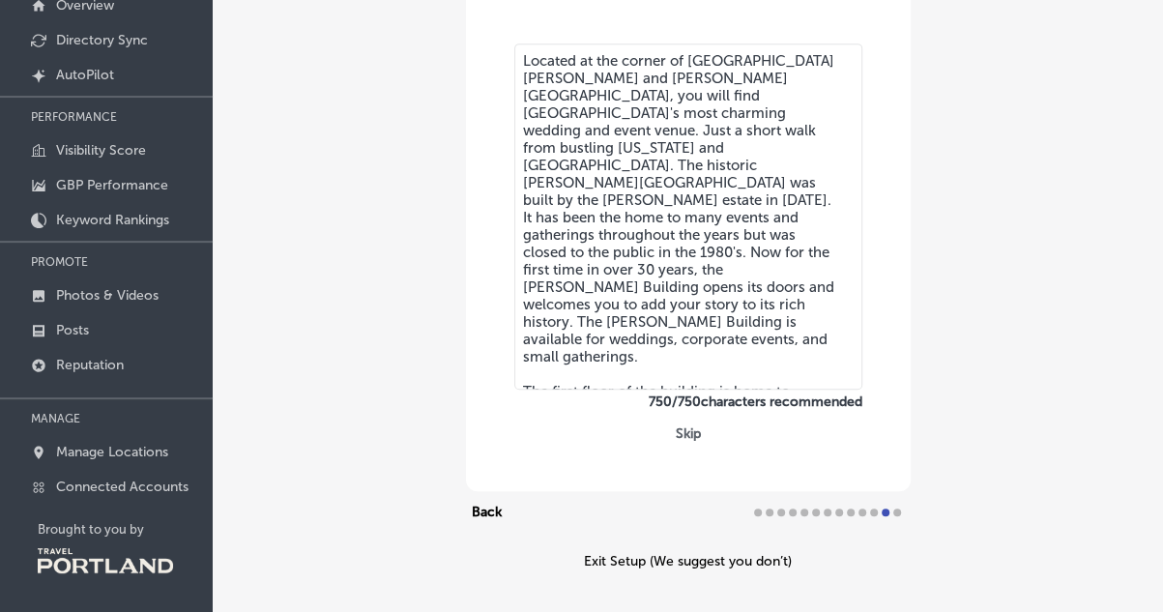
drag, startPoint x: 699, startPoint y: 374, endPoint x: 564, endPoint y: 357, distance: 135.4
click at [564, 357] on textarea "Located at the corner of North Albina and Killingsworth Street, you will find N…" at bounding box center [688, 216] width 348 height 346
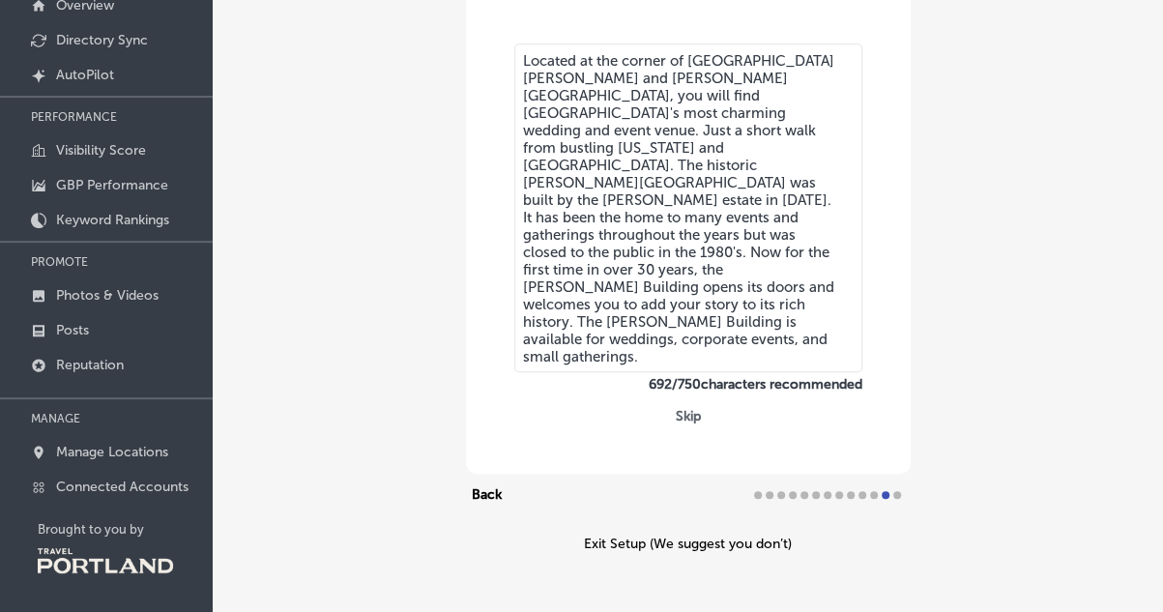
click at [734, 340] on textarea "Located at the corner of North Albina and Killingsworth Street, you will find N…" at bounding box center [688, 207] width 348 height 329
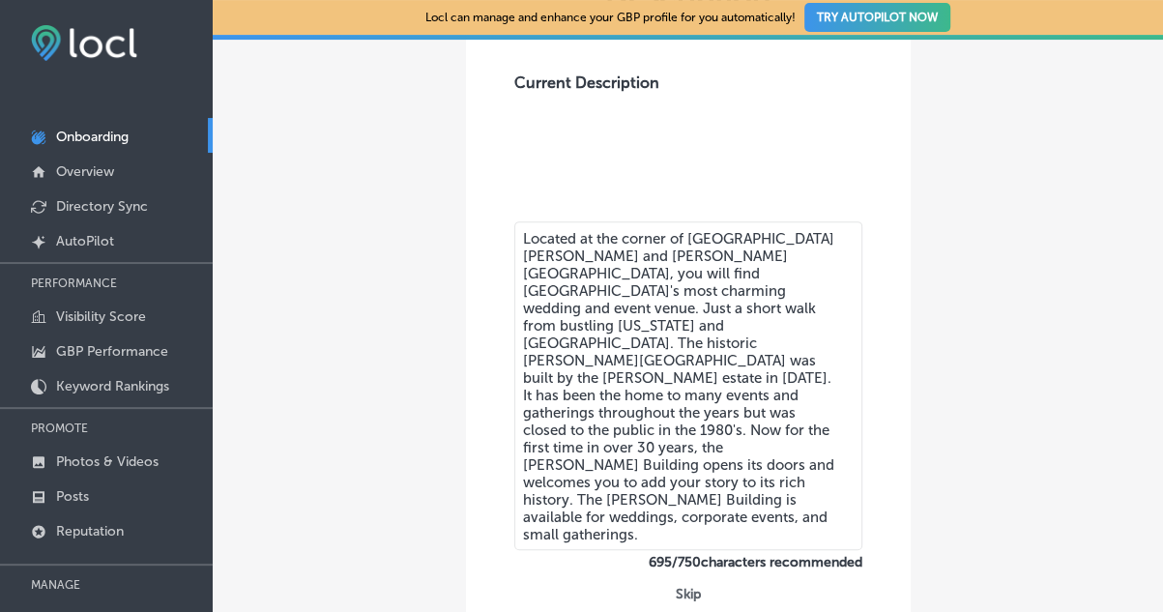
scroll to position [278, 0]
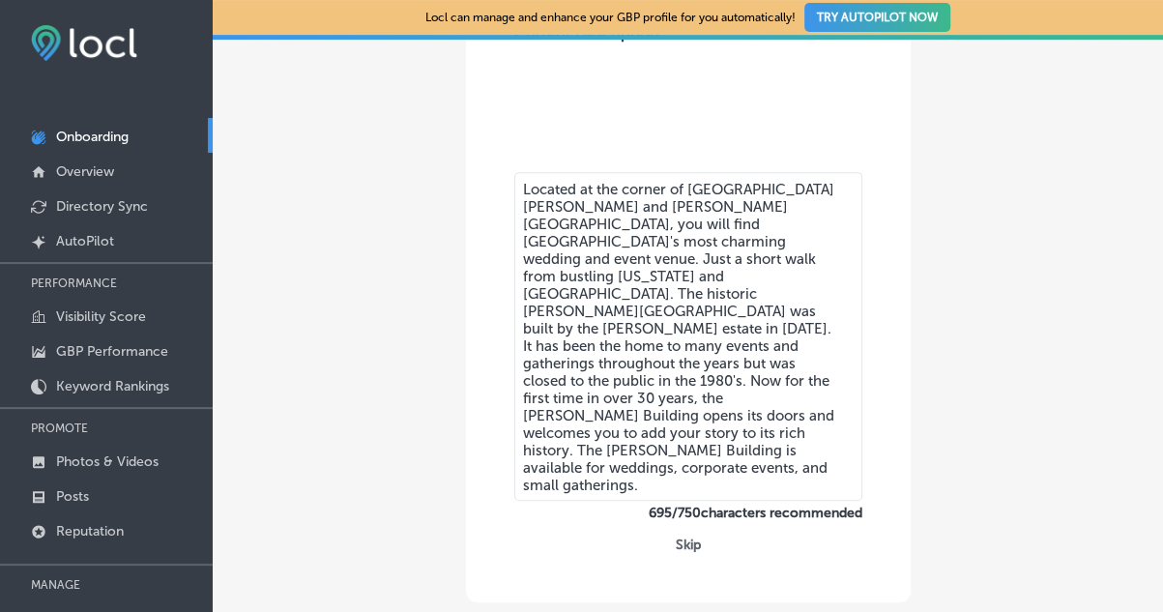
type textarea "Located at the corner of North Albina and Killingsworth Street, you will find N…"
click at [682, 540] on button "Skip" at bounding box center [688, 544] width 37 height 18
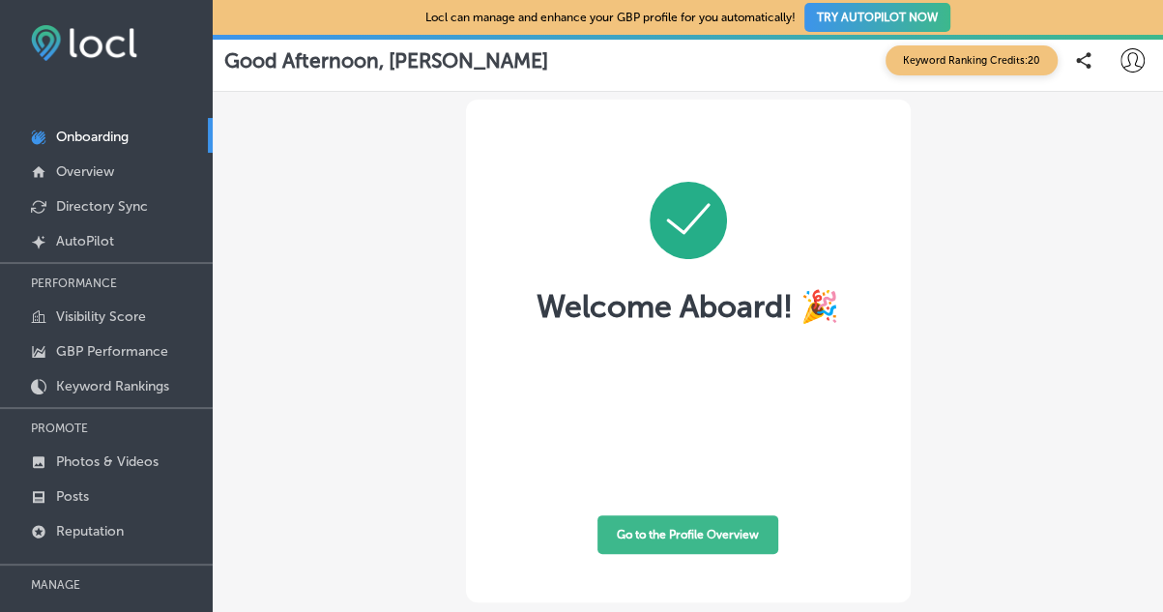
scroll to position [0, 0]
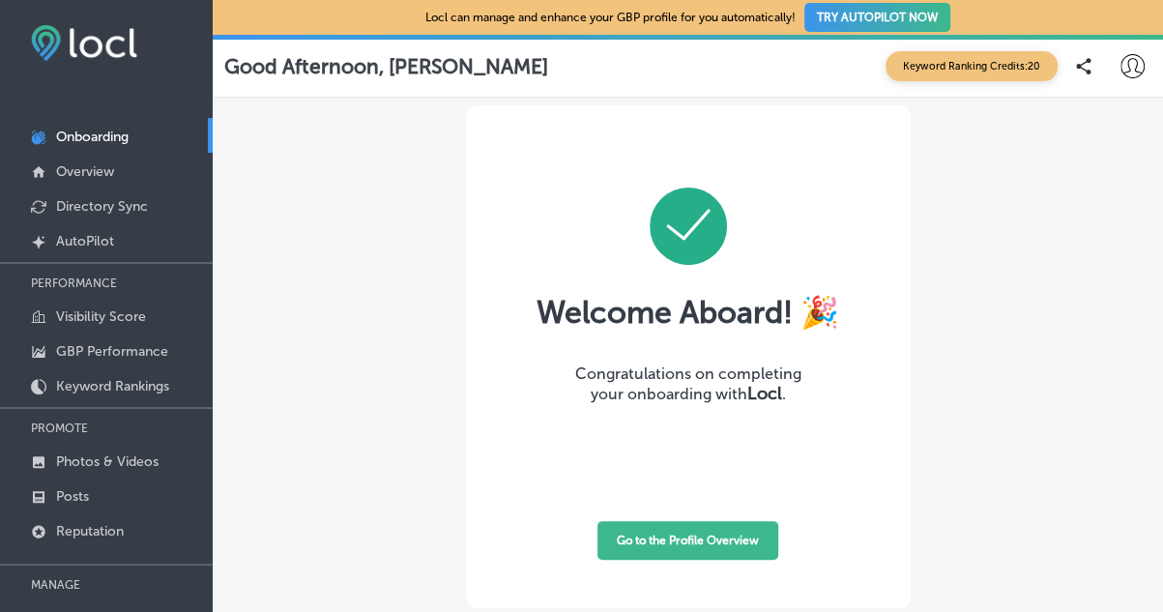
click at [723, 530] on button "Go to the Profile Overview" at bounding box center [687, 540] width 181 height 39
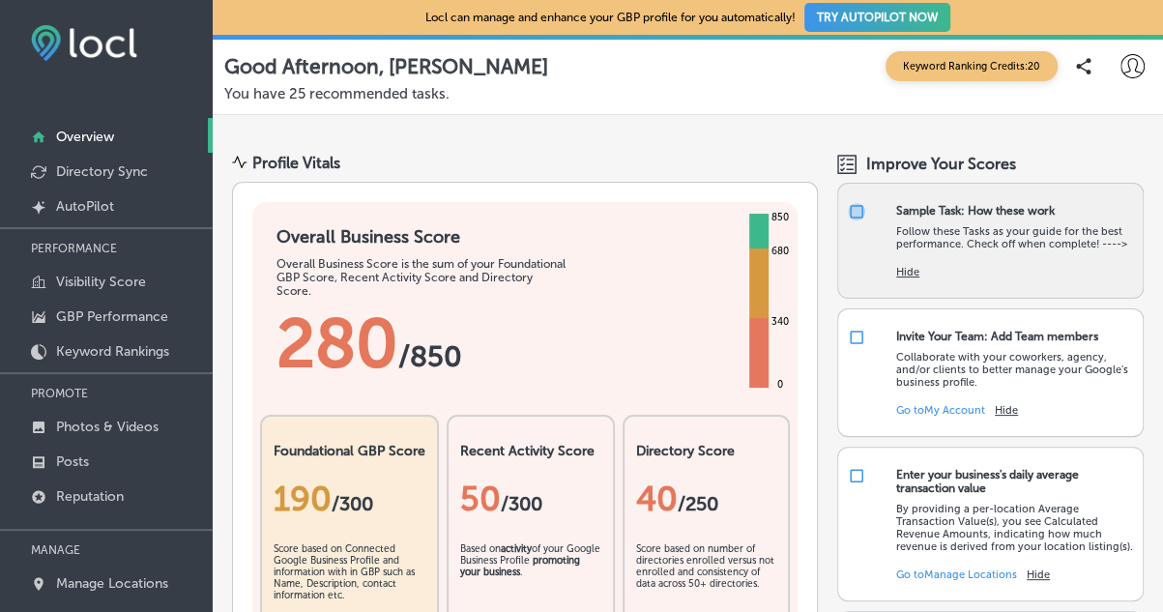
click at [856, 216] on input "checkbox" at bounding box center [856, 211] width 17 height 17
checkbox input "false"
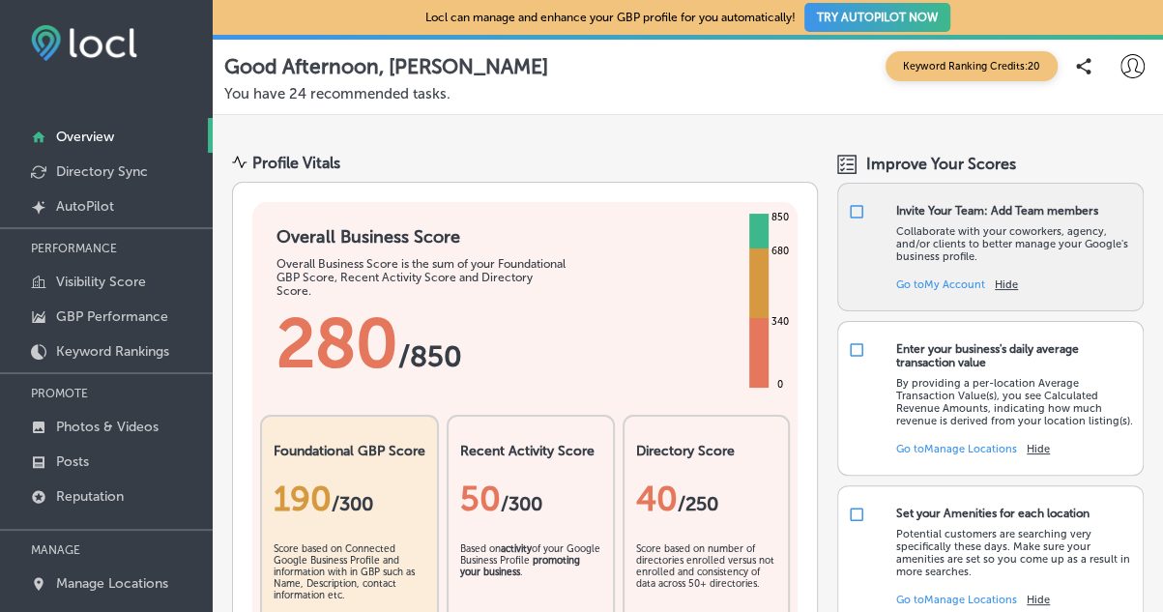
click at [896, 254] on p "Collaborate with your coworkers, agency, and/or clients to better manage your G…" at bounding box center [1014, 244] width 237 height 38
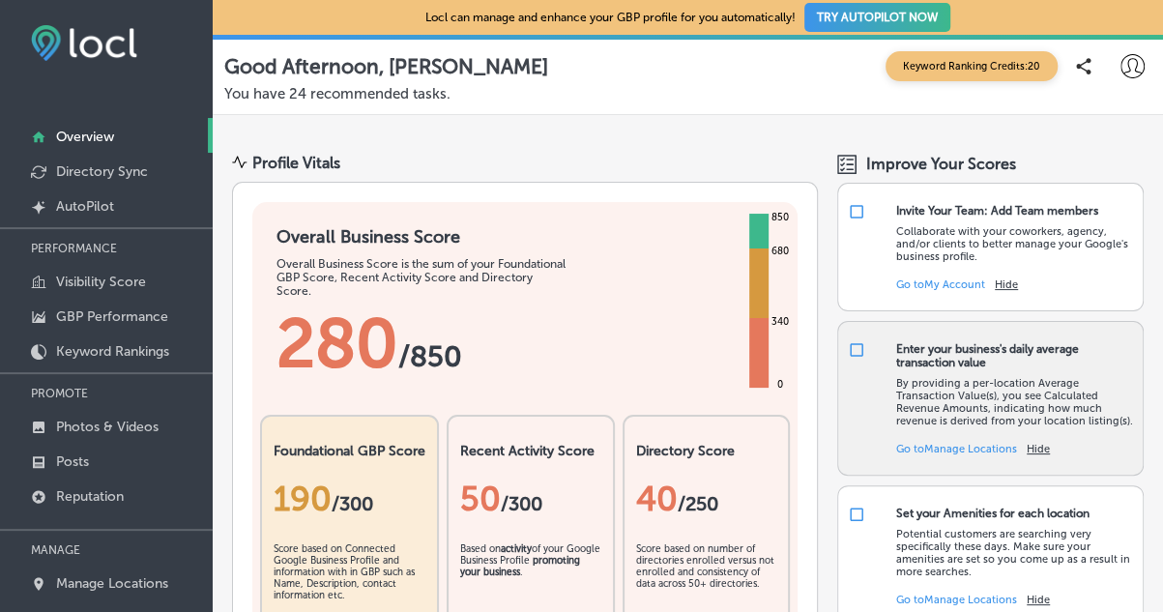
click at [953, 455] on link "Go to Manage Locations" at bounding box center [956, 449] width 121 height 13
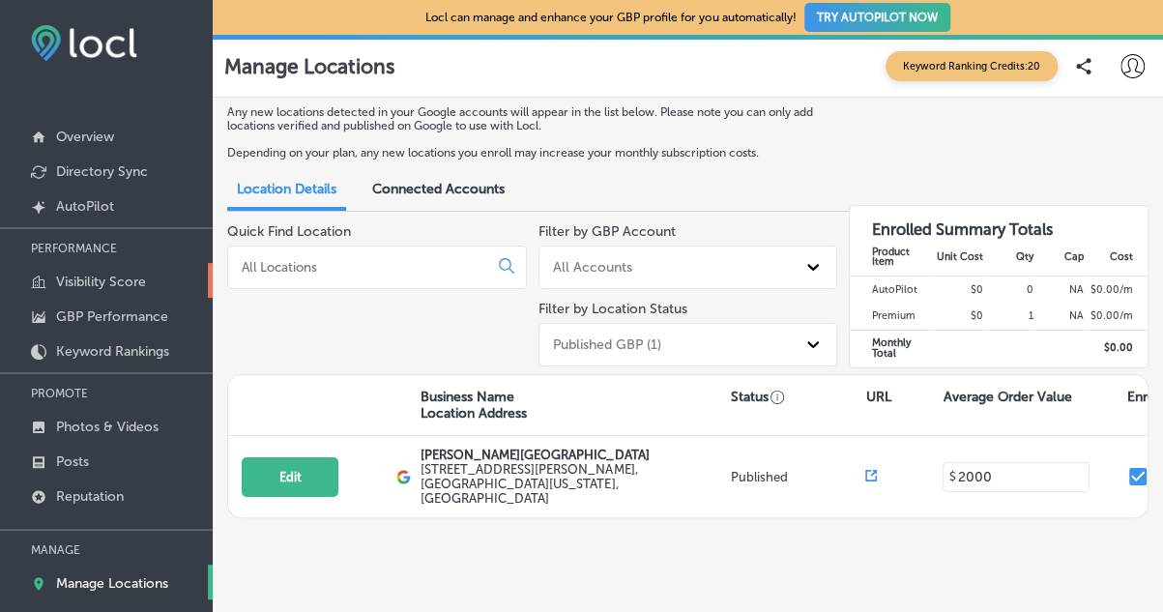
click at [84, 282] on p "Visibility Score" at bounding box center [101, 281] width 90 height 16
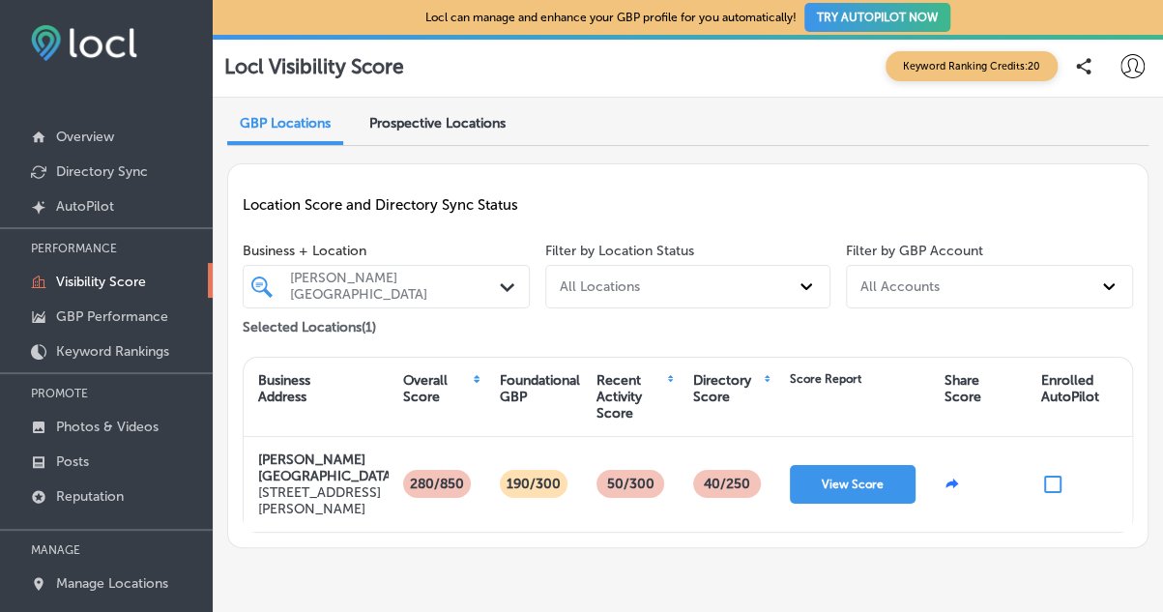
click at [474, 123] on span "Prospective Locations" at bounding box center [437, 123] width 136 height 16
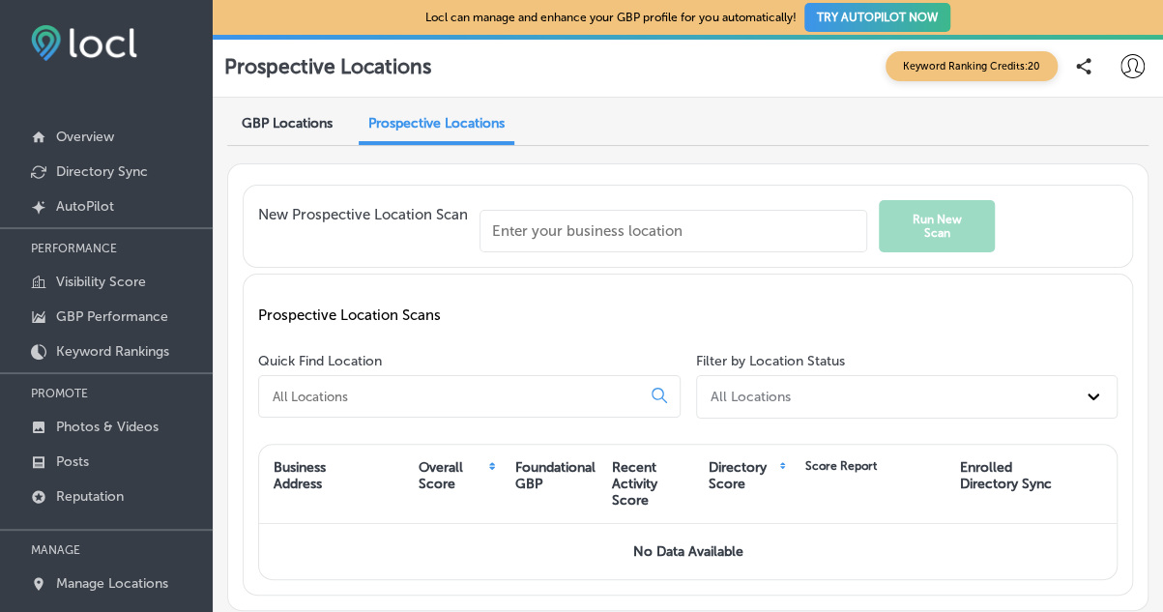
click at [300, 121] on span "GBP Locations" at bounding box center [287, 123] width 91 height 16
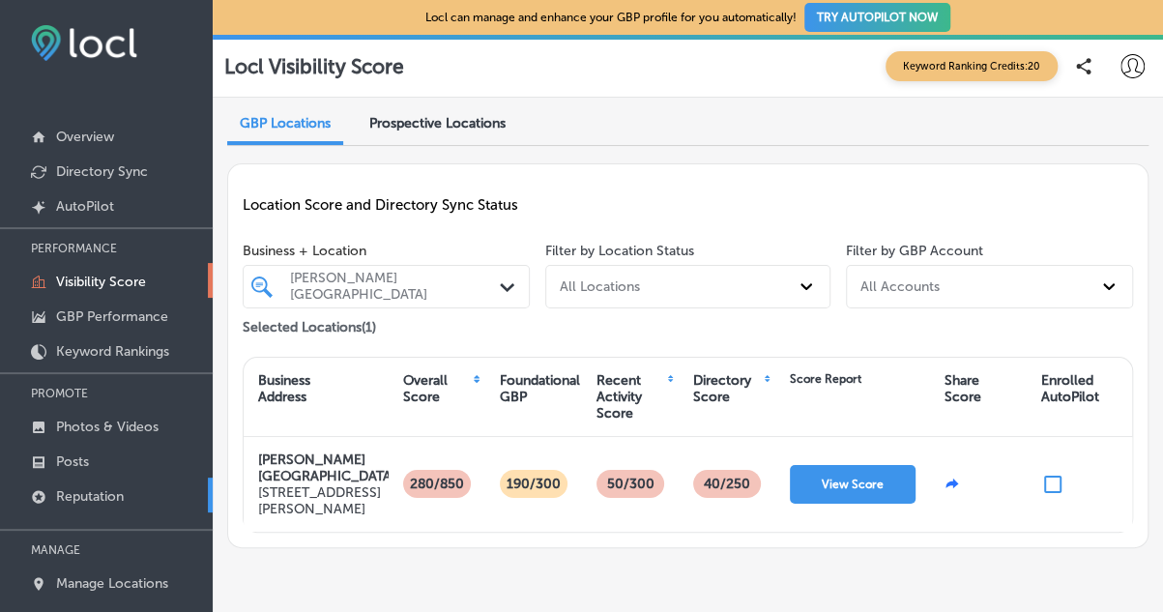
click at [97, 488] on p "Reputation" at bounding box center [90, 496] width 68 height 16
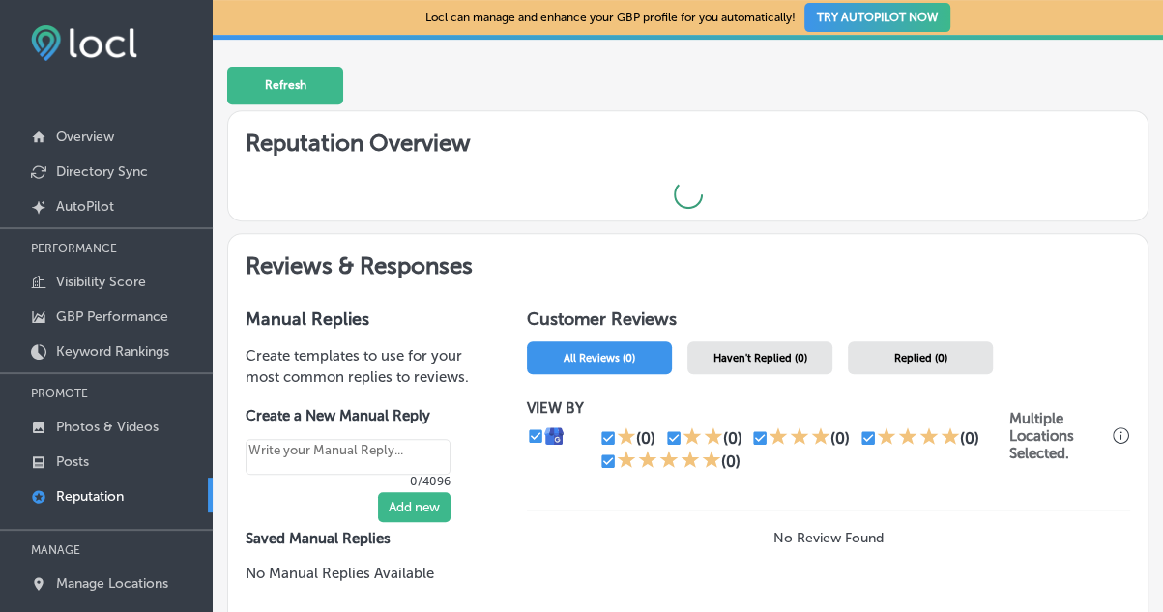
scroll to position [435, 0]
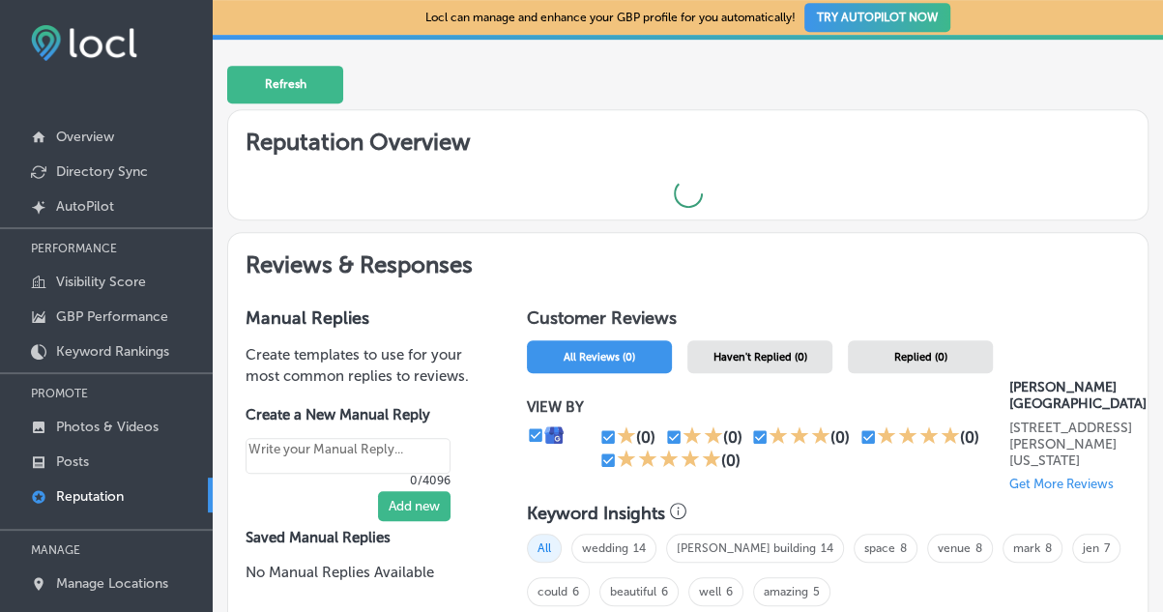
type textarea "x"
